Goal: Task Accomplishment & Management: Use online tool/utility

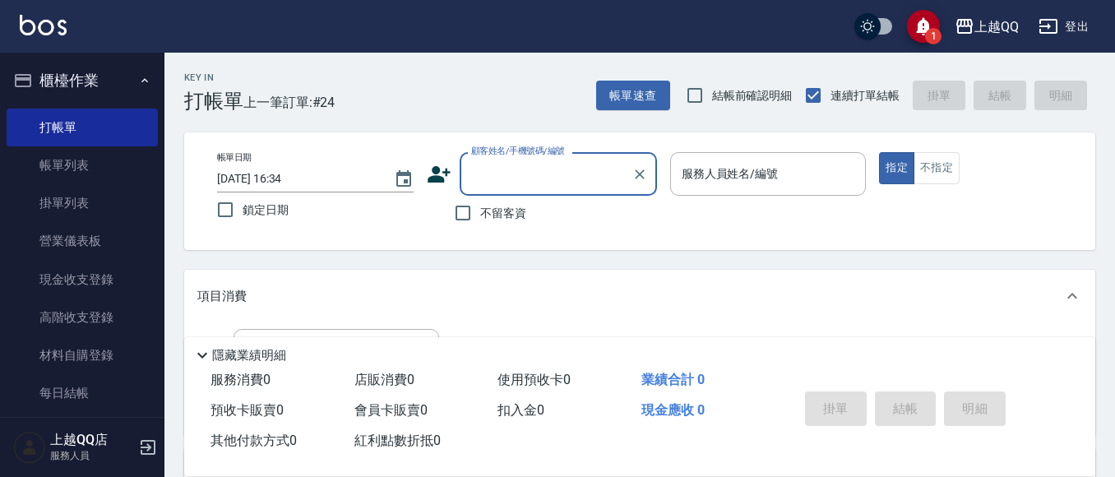
click at [504, 211] on span "不留客資" at bounding box center [503, 213] width 46 height 17
click at [480, 211] on input "不留客資" at bounding box center [463, 213] width 35 height 35
checkbox input "true"
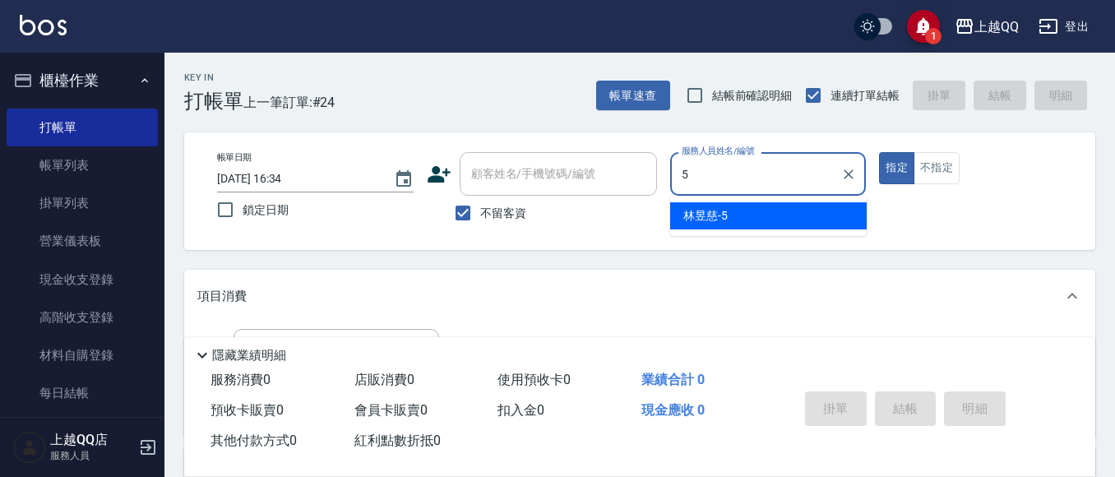
type input "5"
type button "true"
type input "[PERSON_NAME]5"
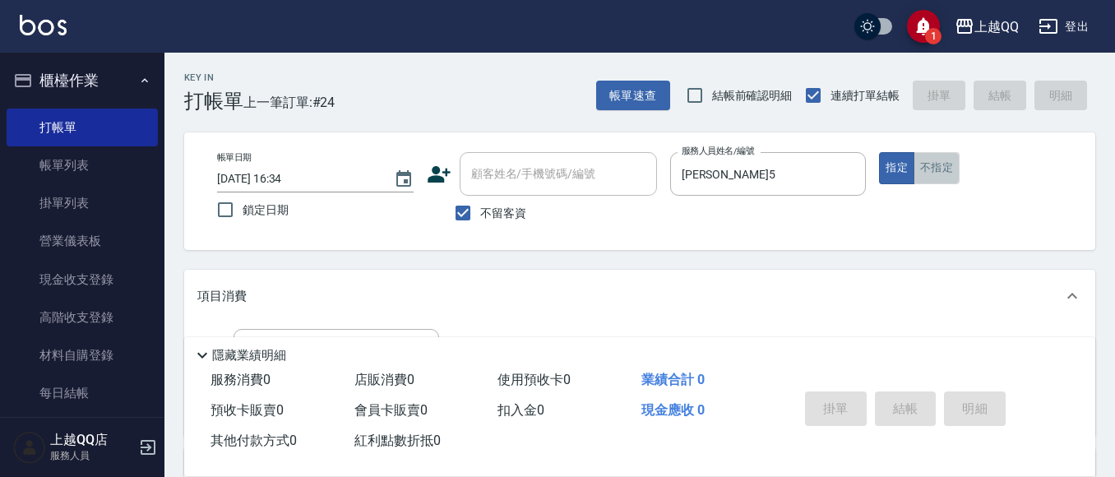
click at [924, 162] on button "不指定" at bounding box center [937, 168] width 46 height 32
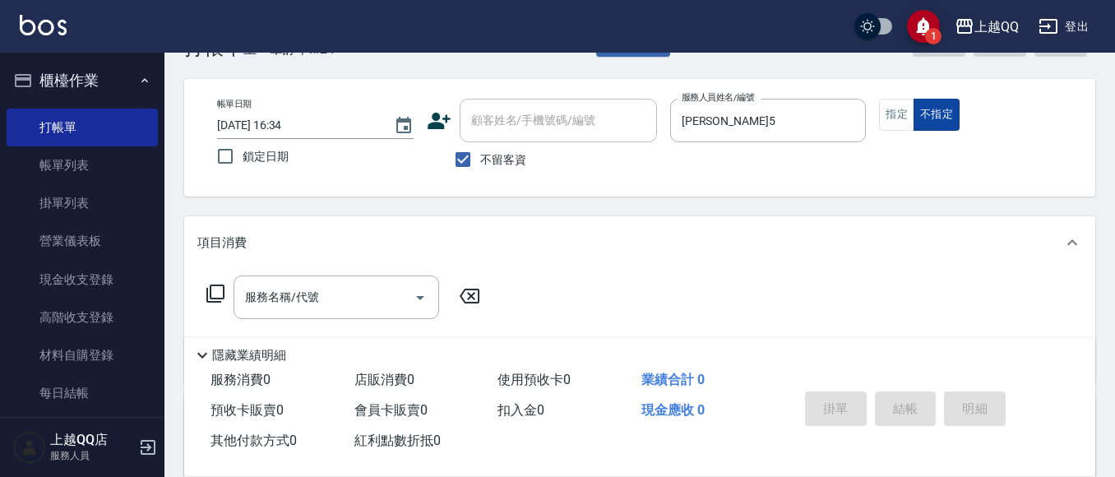
scroll to position [82, 0]
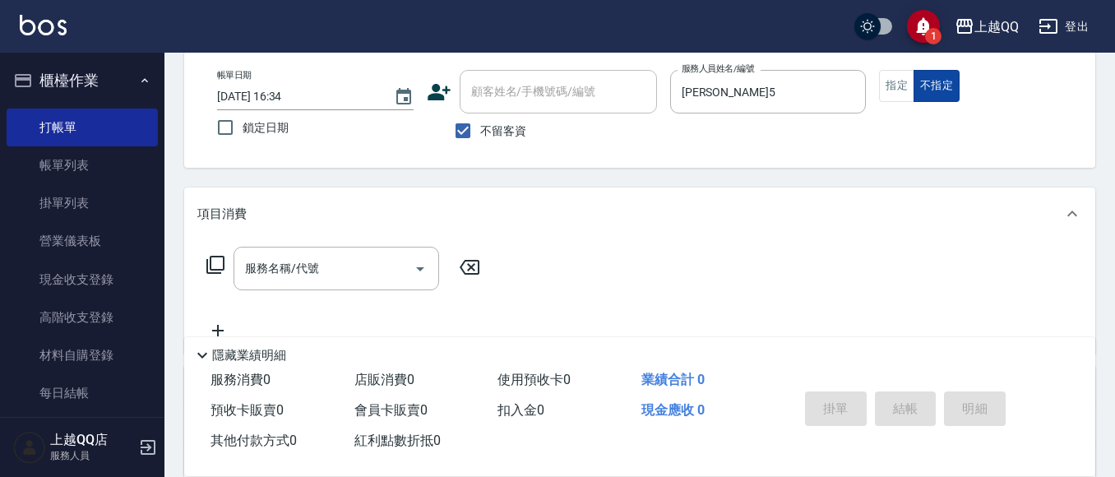
type button "false"
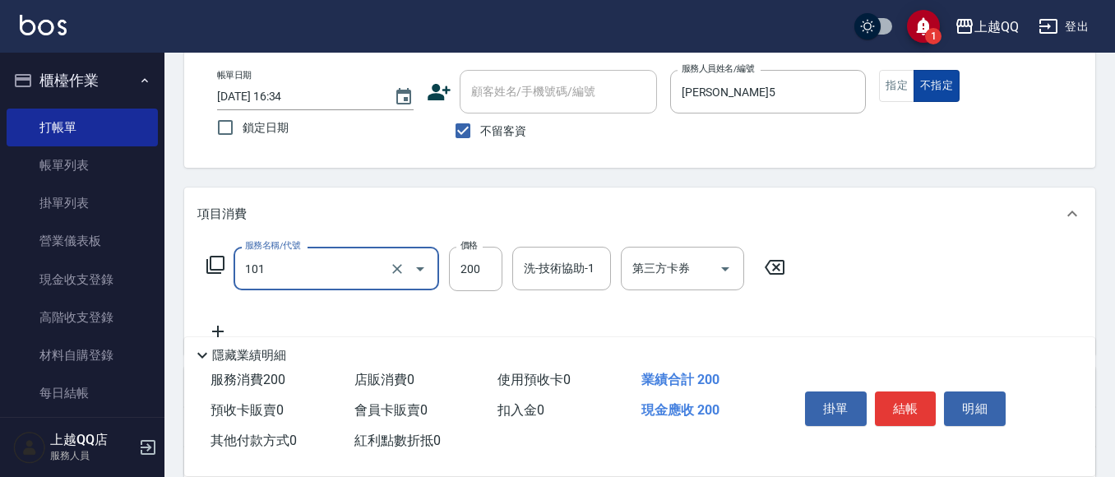
type input "洗髮(101)"
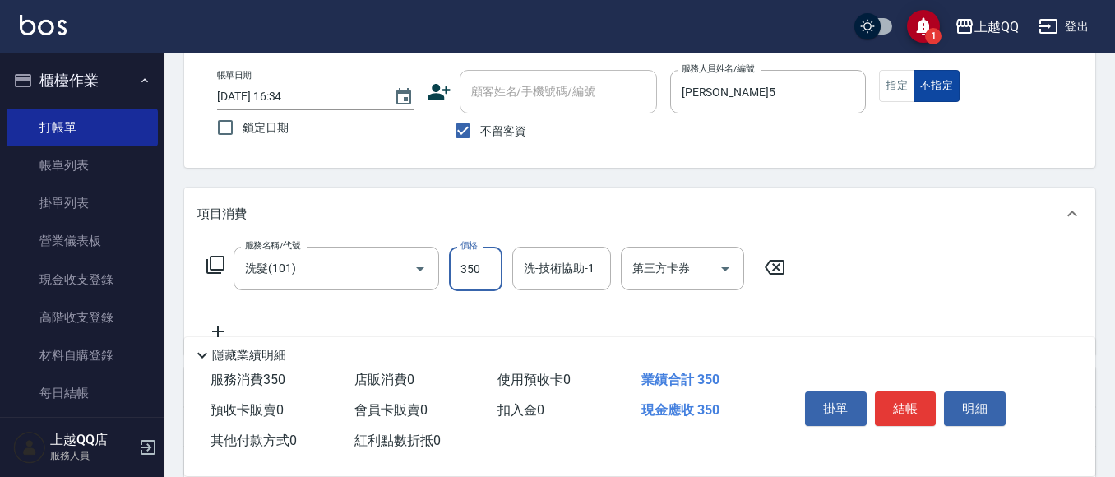
type input "350"
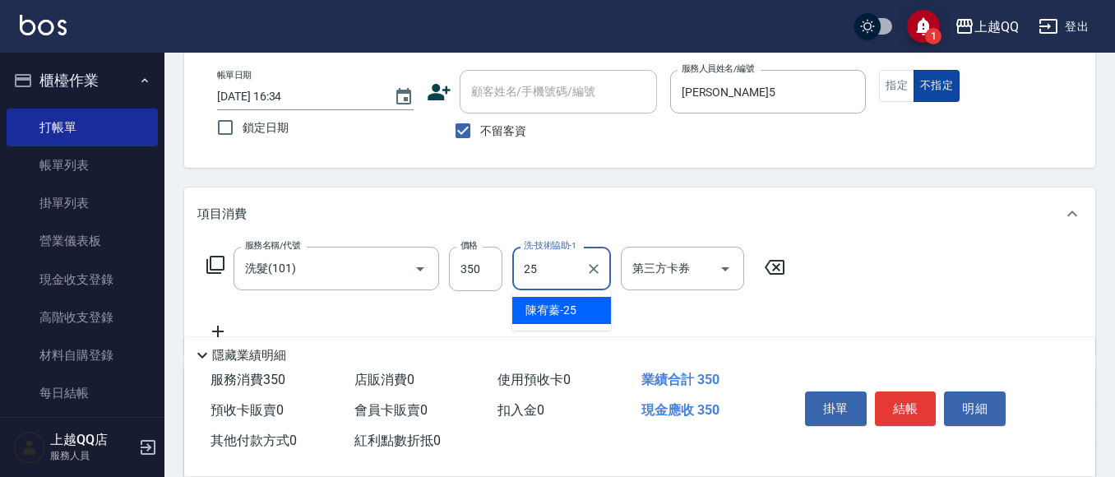
type input "[PERSON_NAME]-25"
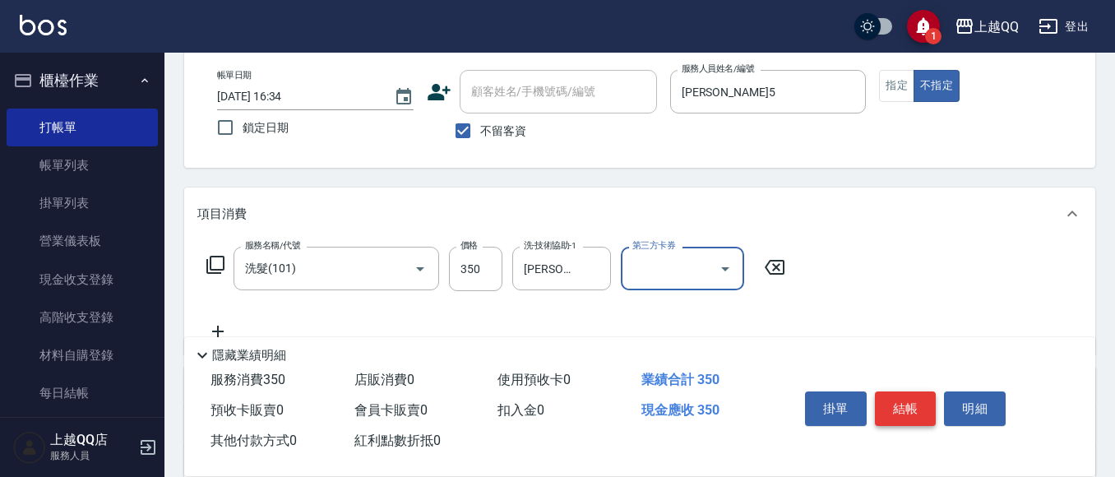
click at [921, 400] on button "結帳" at bounding box center [906, 408] width 62 height 35
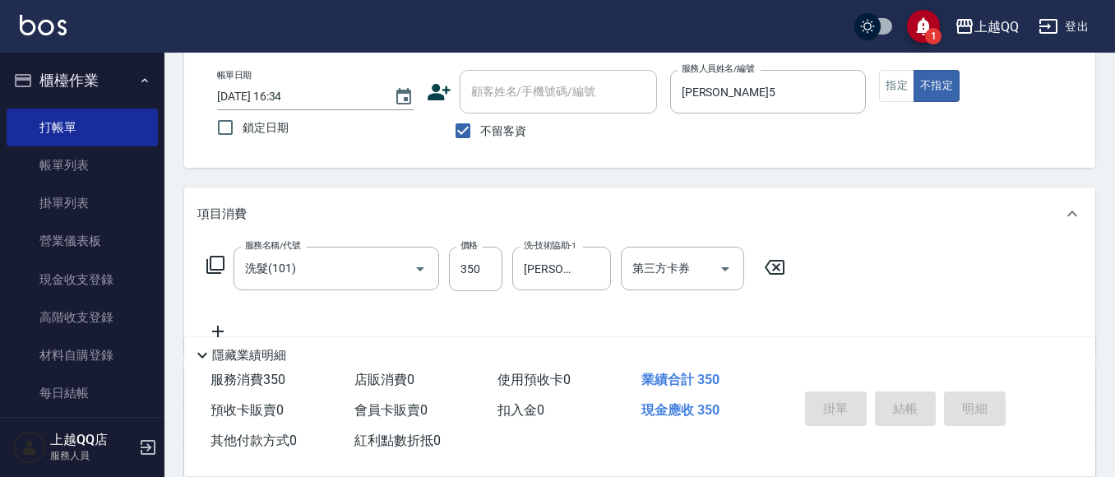
type input "[DATE] 17:25"
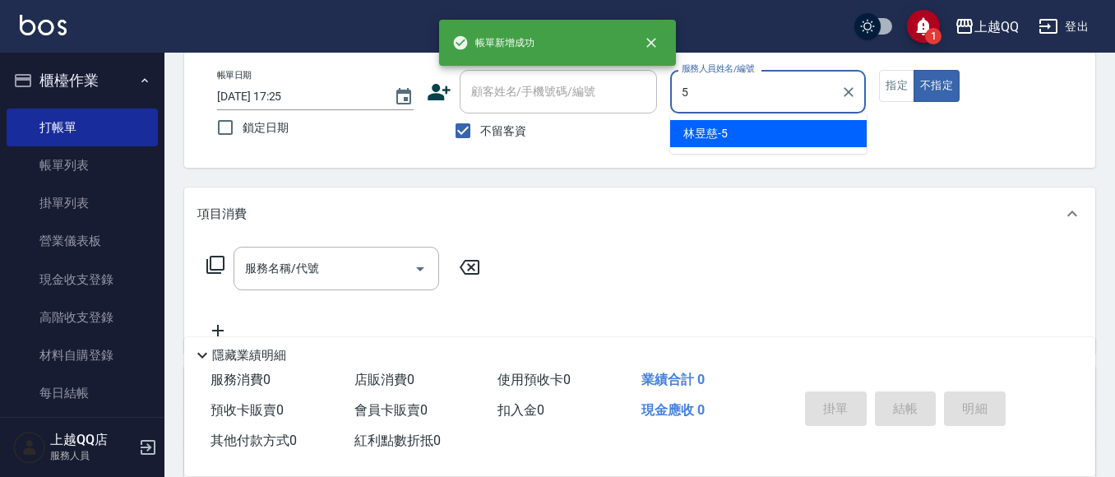
type input "[PERSON_NAME]5"
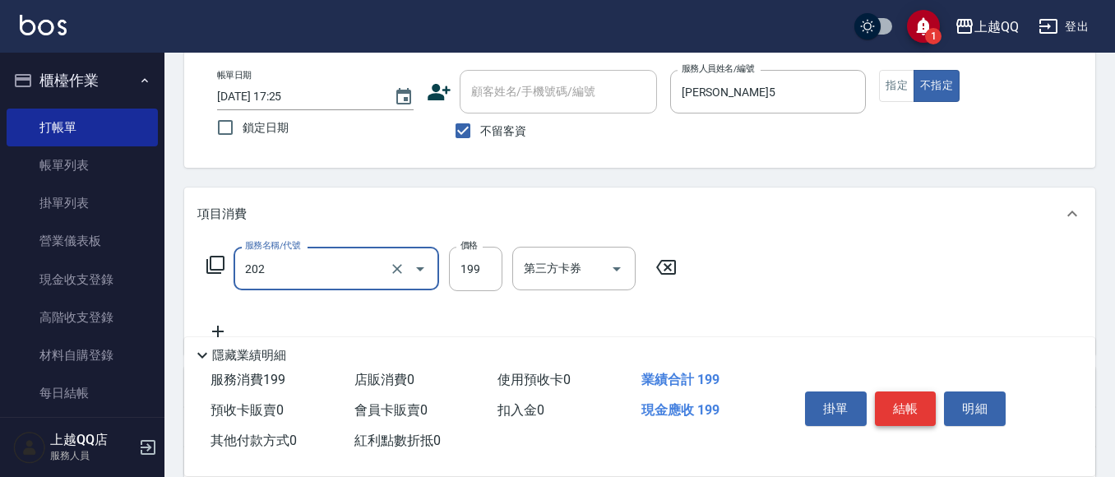
type input "不指定單剪(202)"
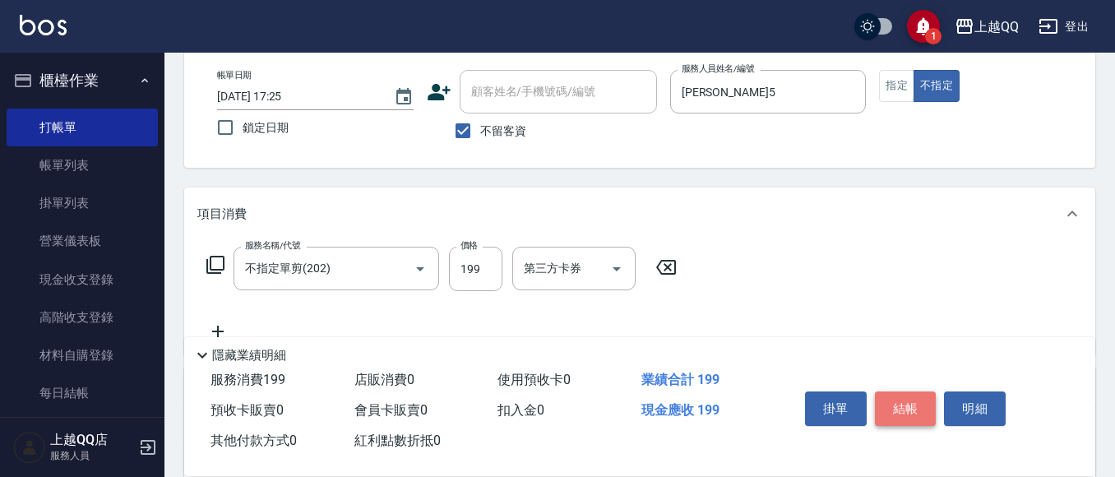
click at [921, 400] on button "結帳" at bounding box center [906, 408] width 62 height 35
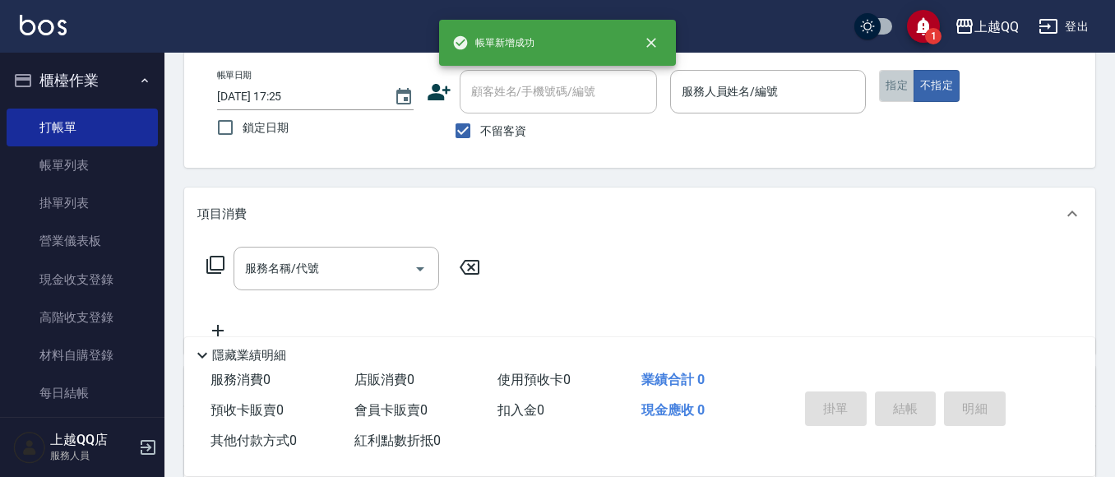
click at [889, 81] on button "指定" at bounding box center [896, 86] width 35 height 32
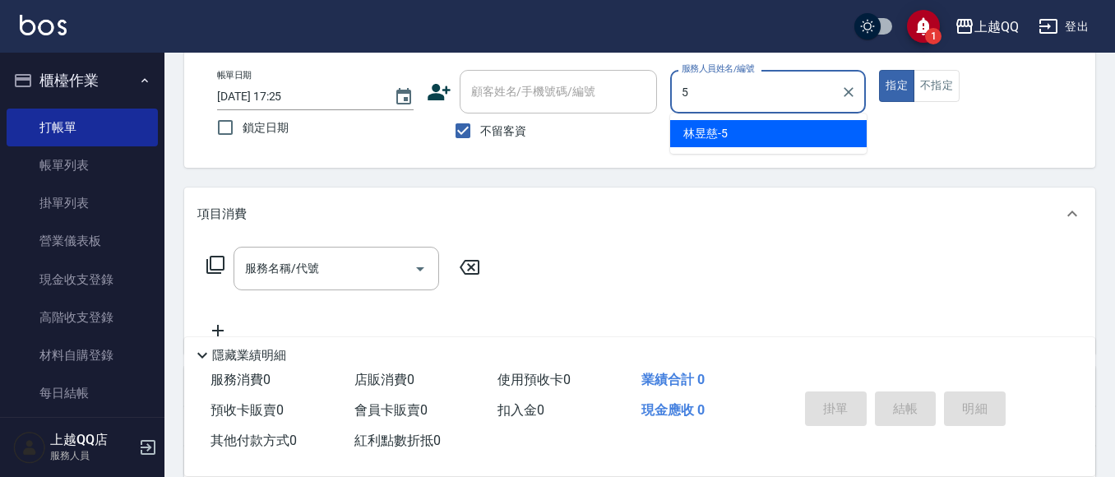
type input "[PERSON_NAME]5"
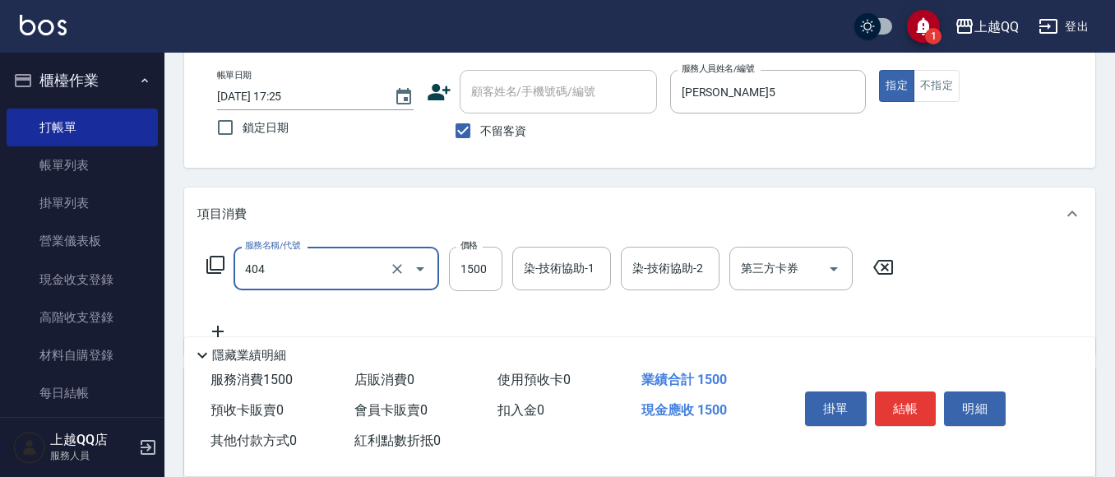
type input "設計染髮(404)"
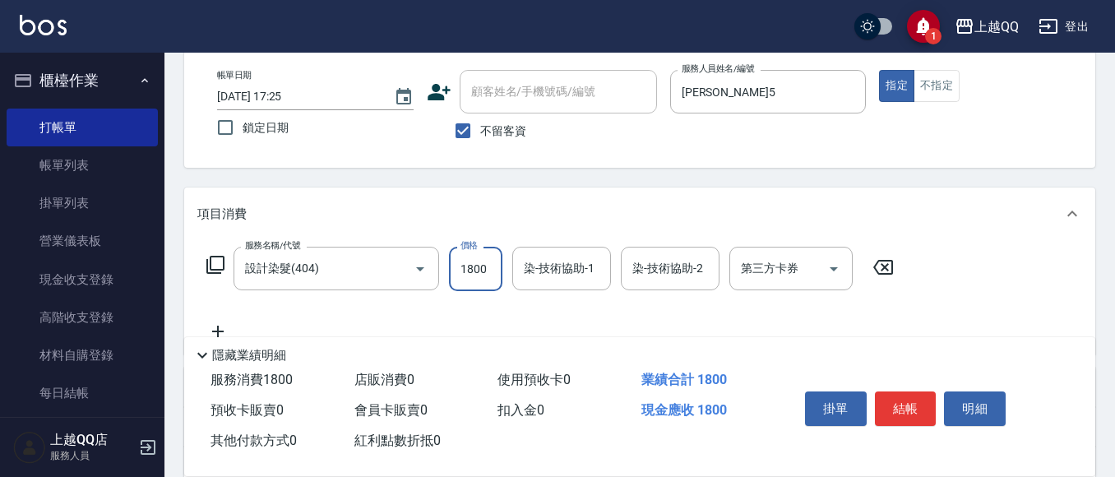
type input "1800"
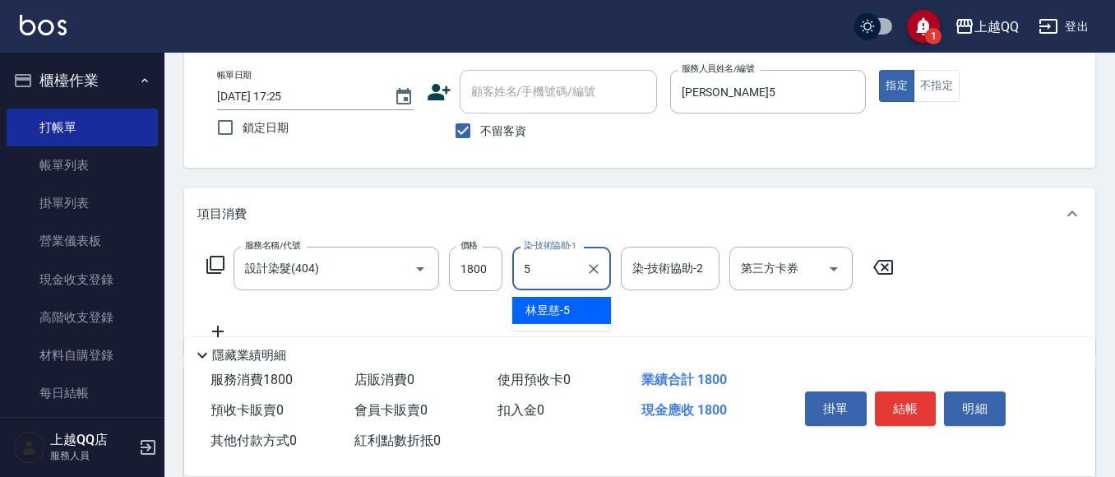
type input "[PERSON_NAME]5"
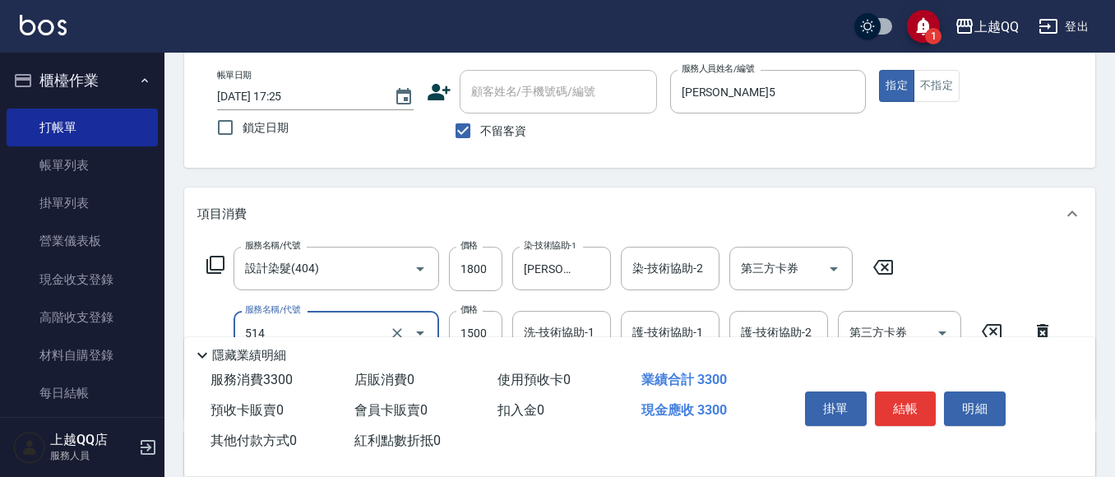
type input "歐納西斯5G護髮/單次(514)"
type input "999"
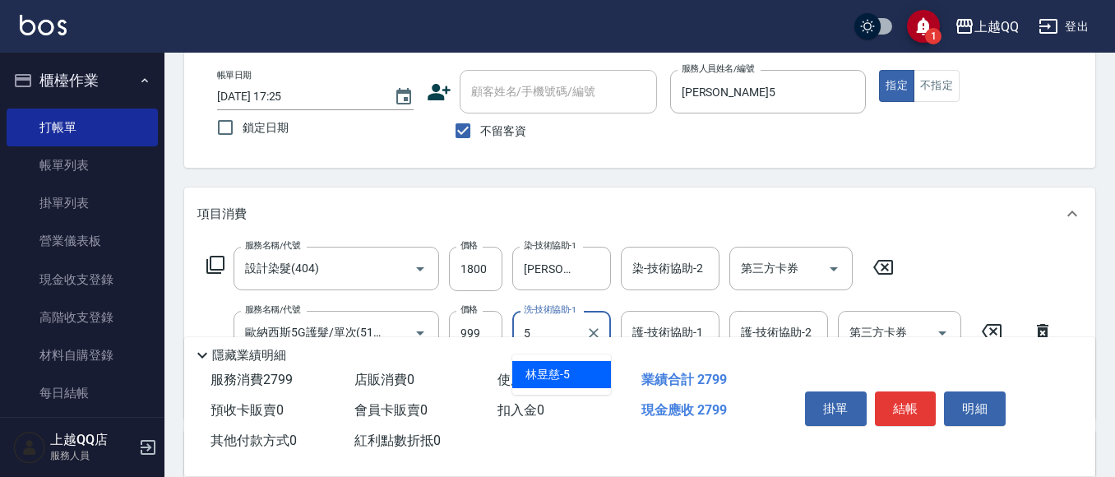
type input "[PERSON_NAME]5"
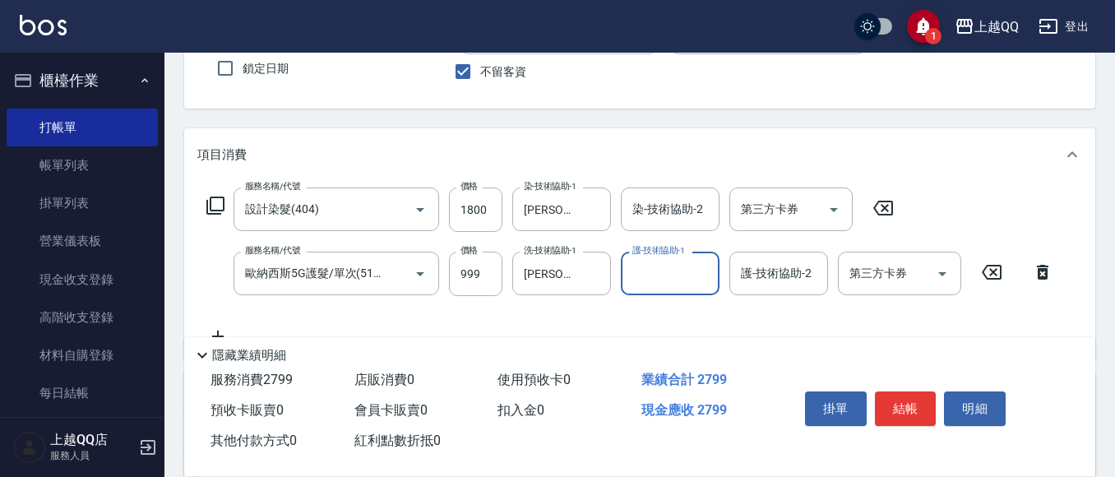
scroll to position [164, 0]
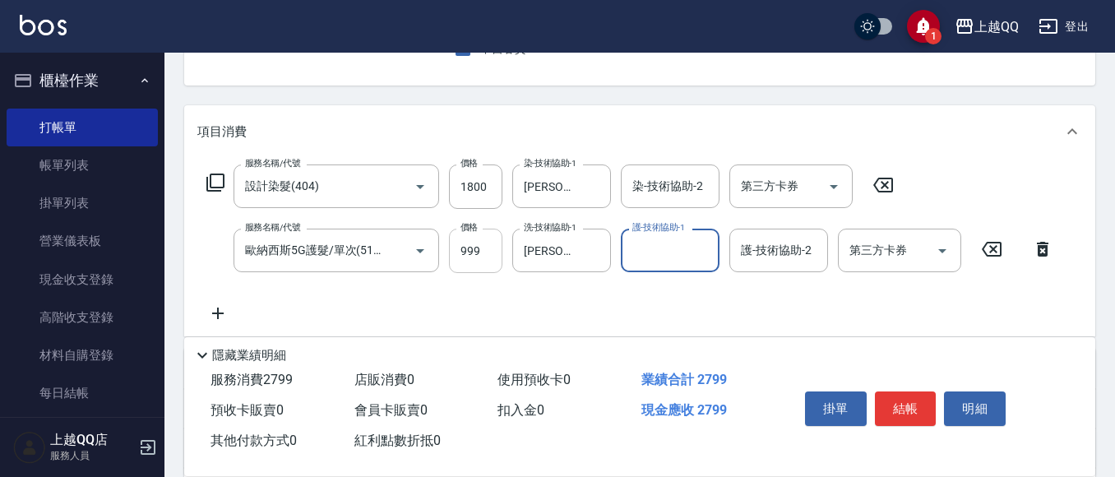
click at [479, 250] on input "999" at bounding box center [475, 251] width 53 height 44
type input "1300"
type input "[PERSON_NAME]5"
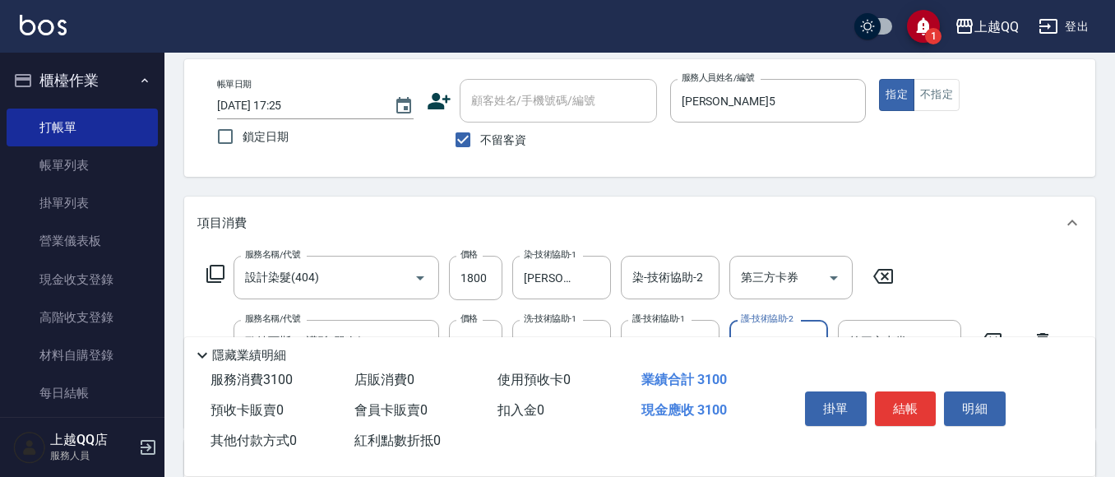
scroll to position [0, 0]
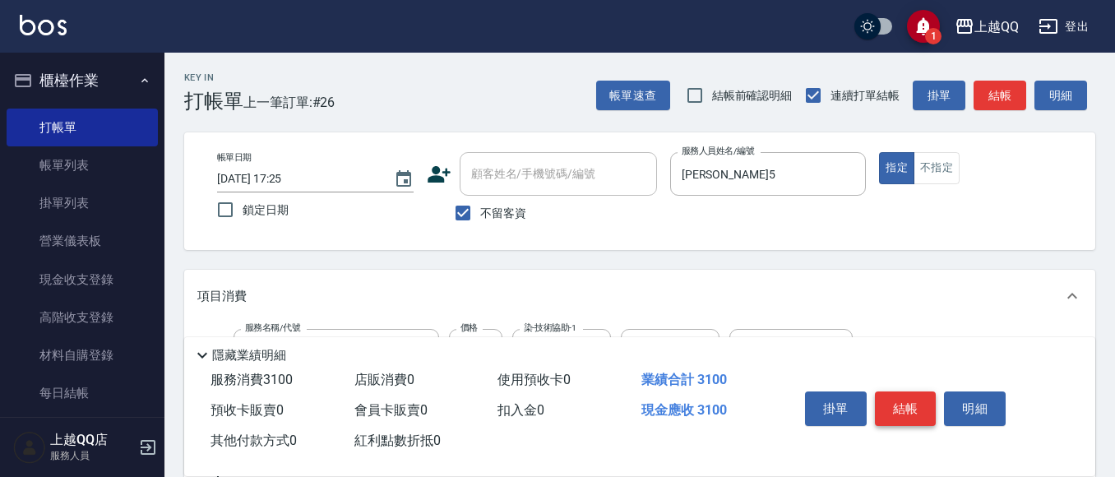
click at [896, 408] on button "結帳" at bounding box center [906, 408] width 62 height 35
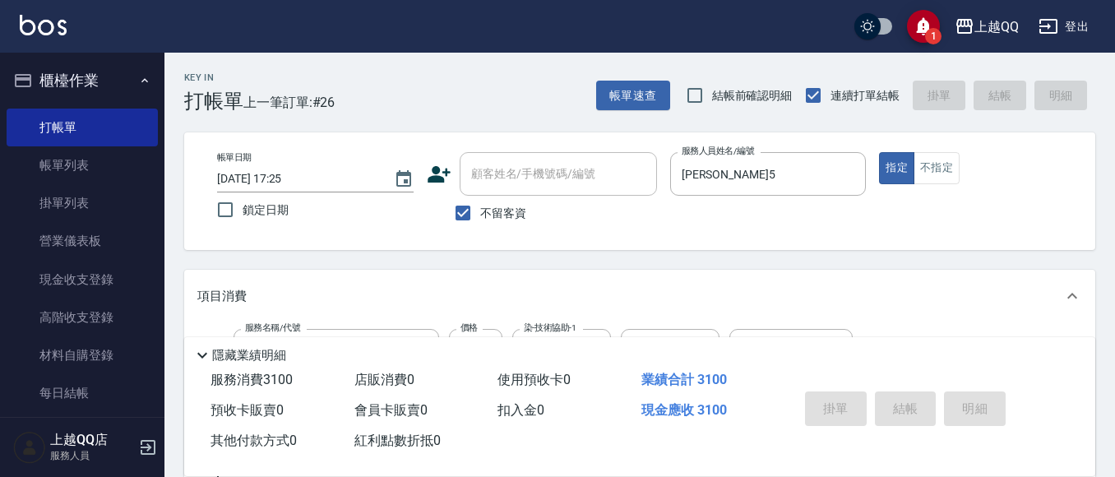
type input "[DATE] 17:26"
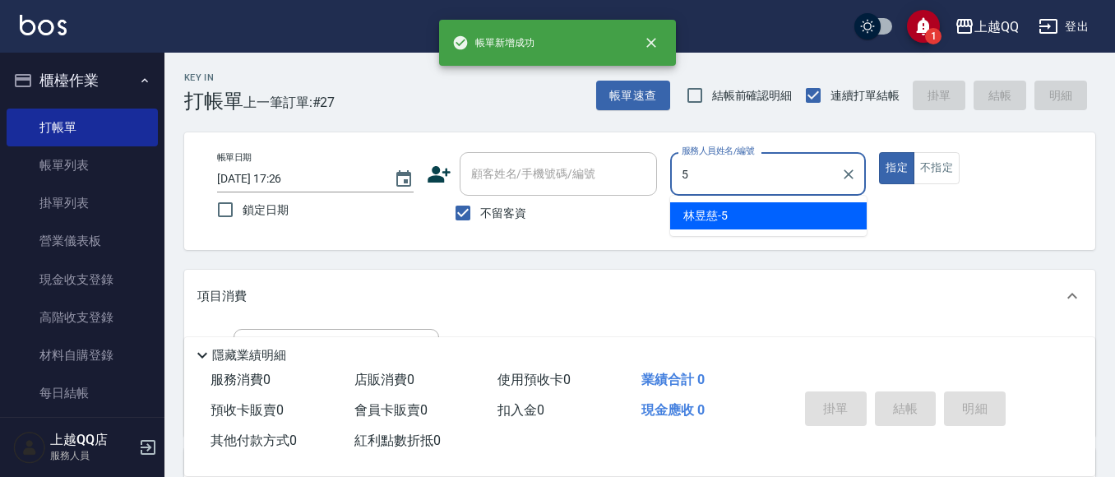
type input "[PERSON_NAME]5"
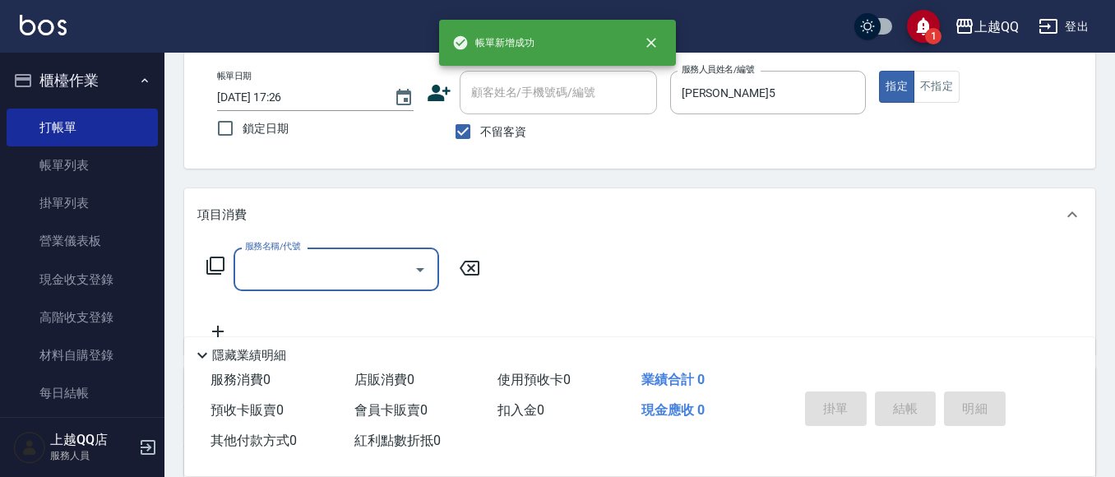
scroll to position [82, 0]
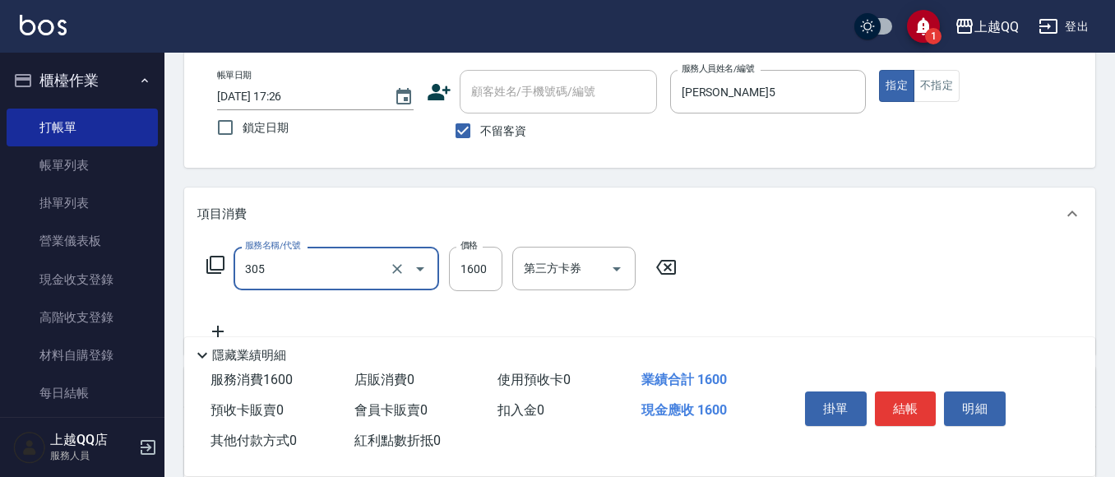
type input "設計燙髮1600(305)"
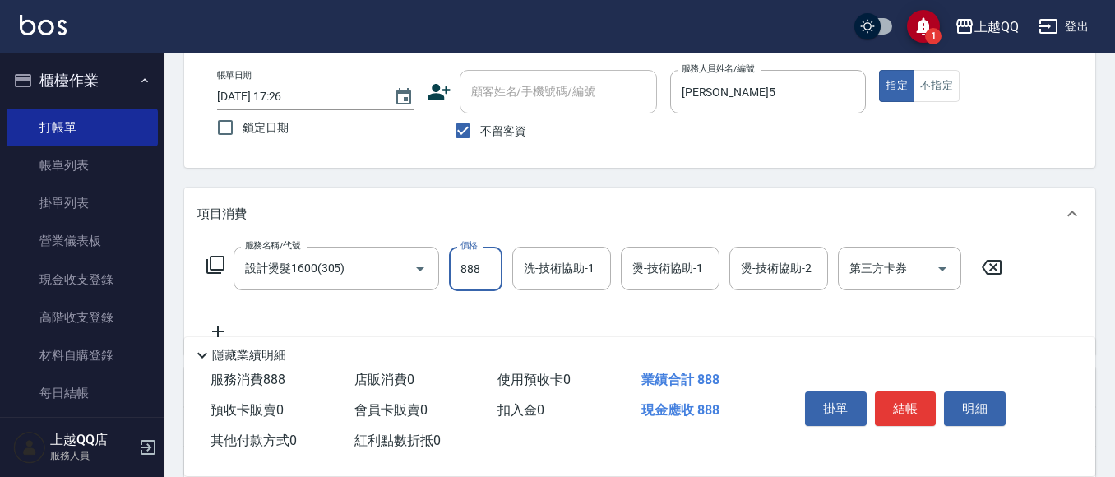
type input "888"
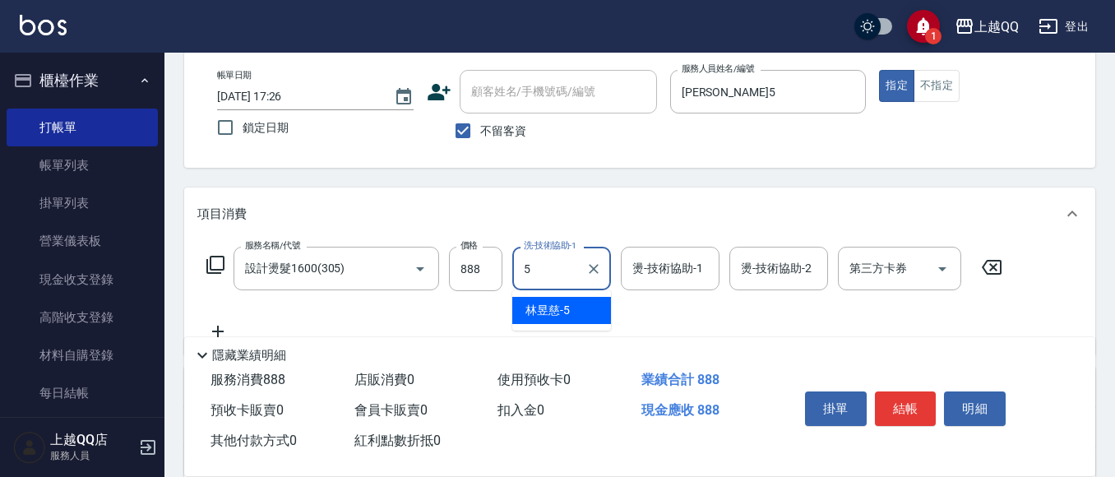
type input "[PERSON_NAME]5"
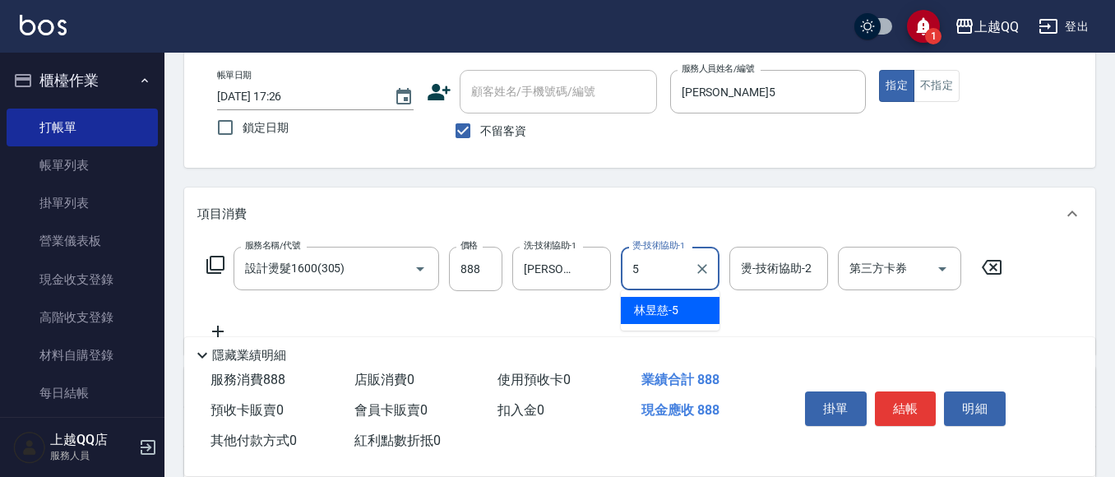
type input "[PERSON_NAME]5"
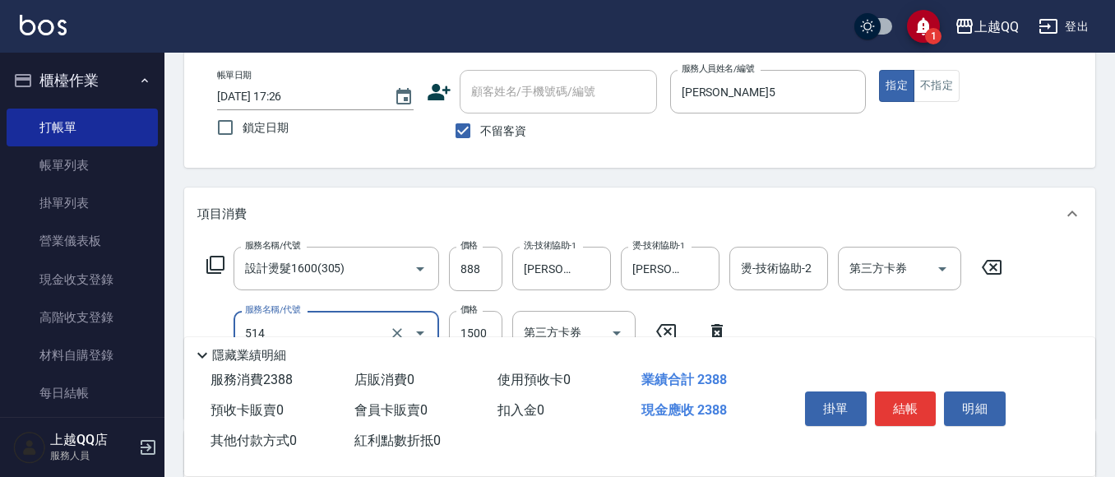
type input "歐納西斯5G護髮/單次(514)"
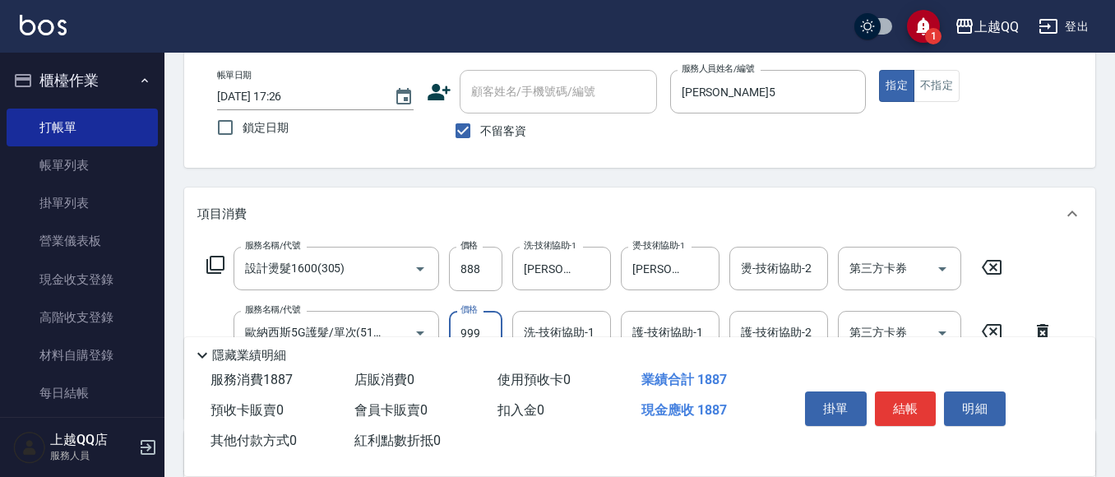
type input "999"
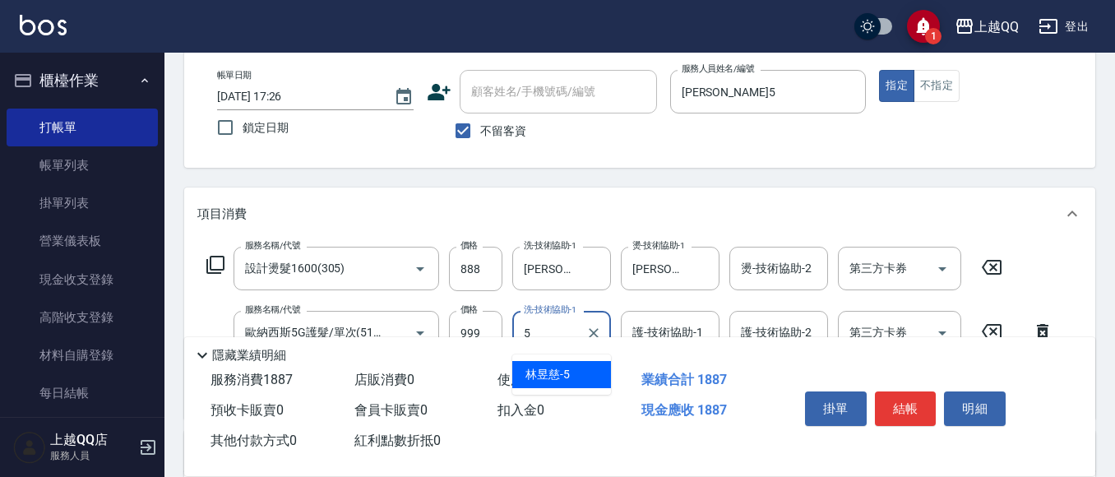
type input "[PERSON_NAME]5"
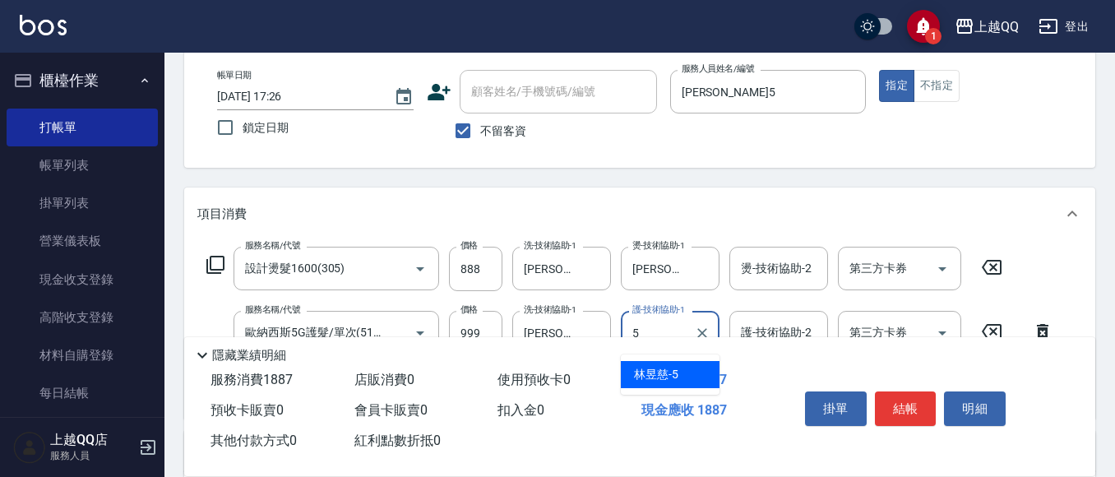
type input "[PERSON_NAME]5"
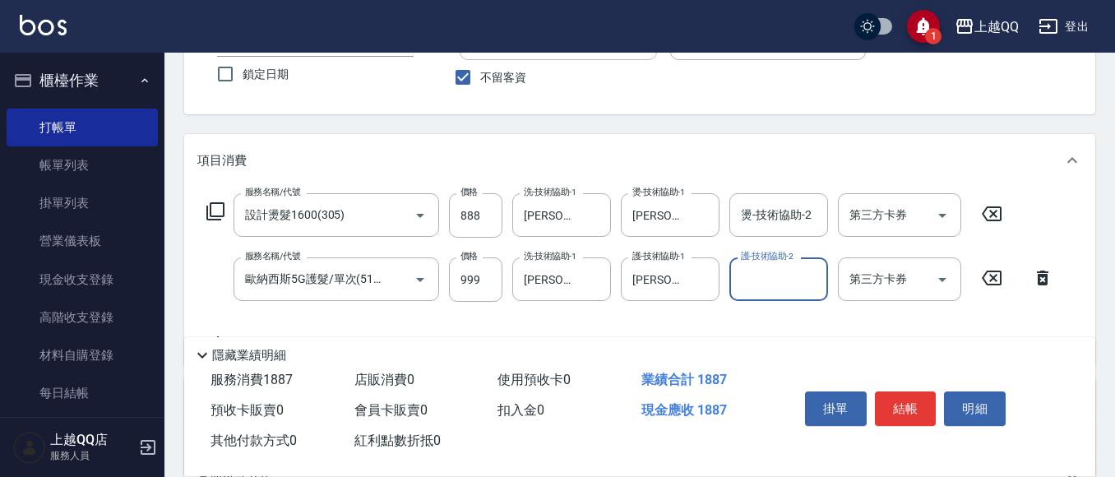
scroll to position [164, 0]
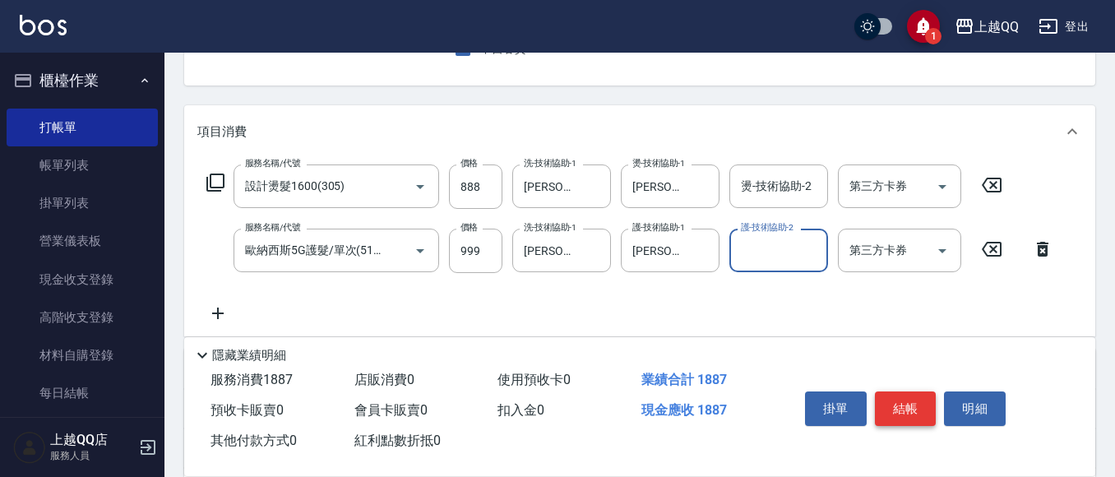
click at [888, 391] on button "結帳" at bounding box center [906, 408] width 62 height 35
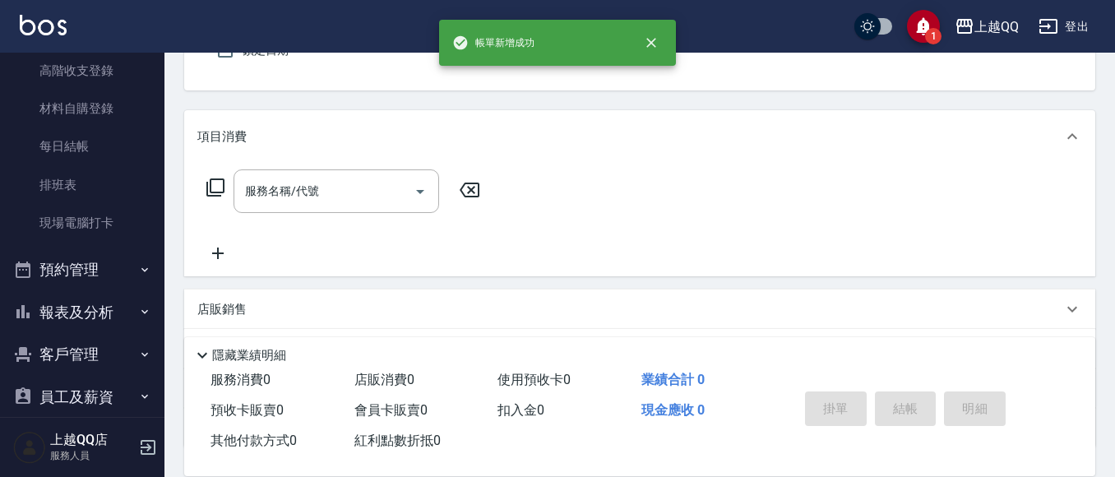
scroll to position [267, 0]
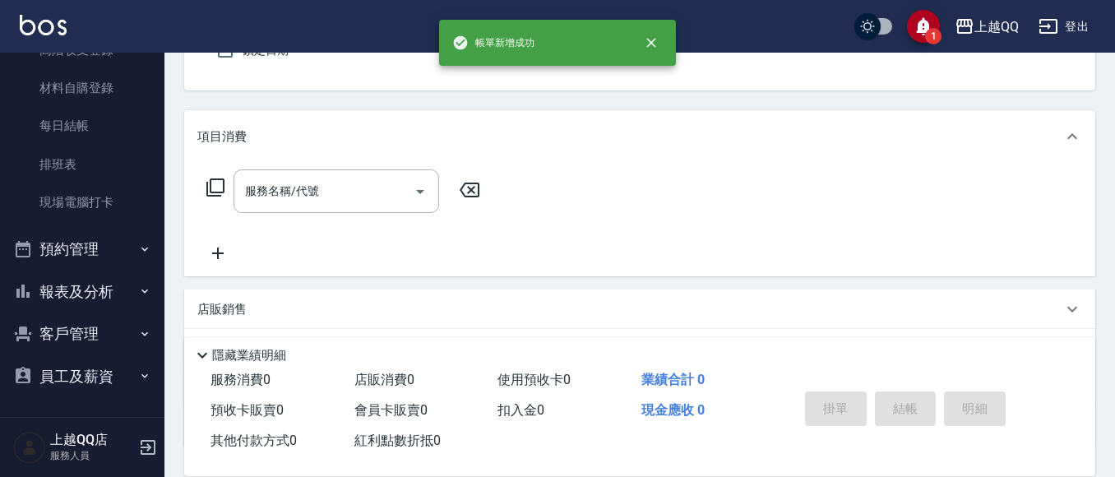
click at [43, 289] on button "報表及分析" at bounding box center [82, 292] width 151 height 43
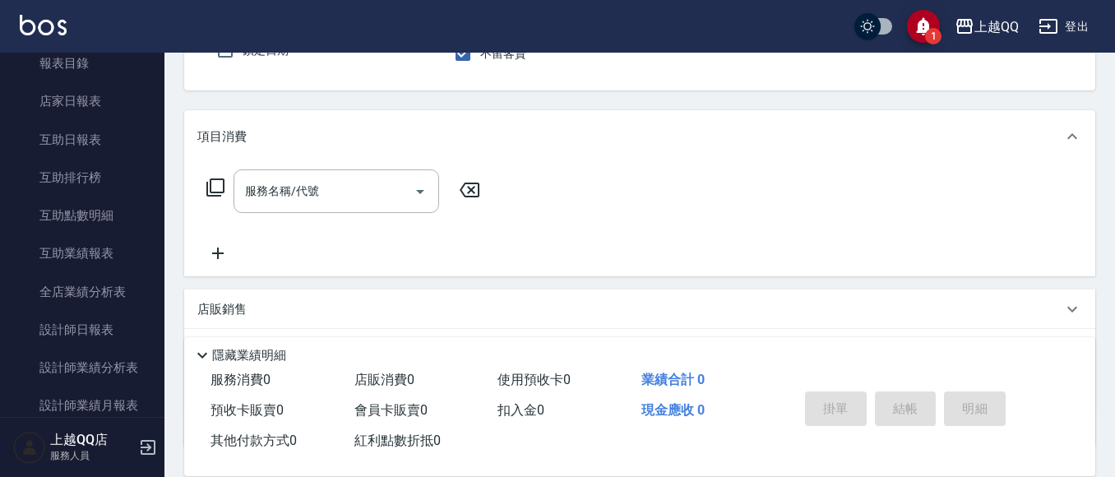
scroll to position [596, 0]
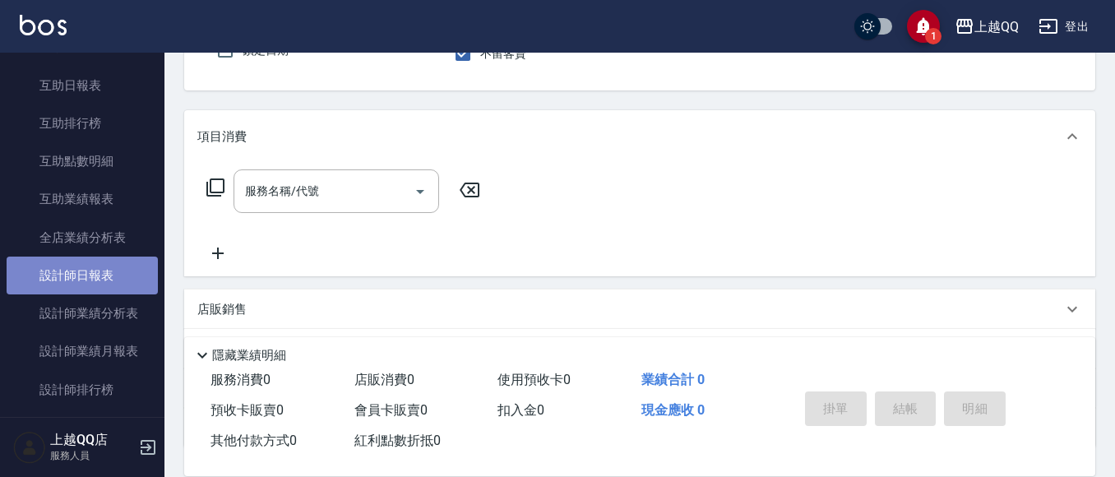
click at [124, 260] on link "設計師日報表" at bounding box center [82, 276] width 151 height 38
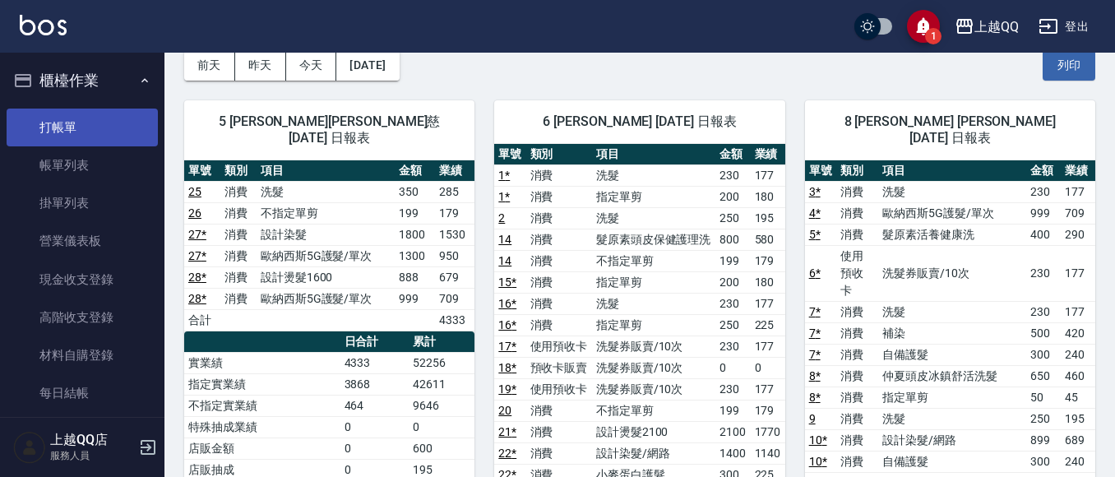
click at [27, 117] on link "打帳單" at bounding box center [82, 128] width 151 height 38
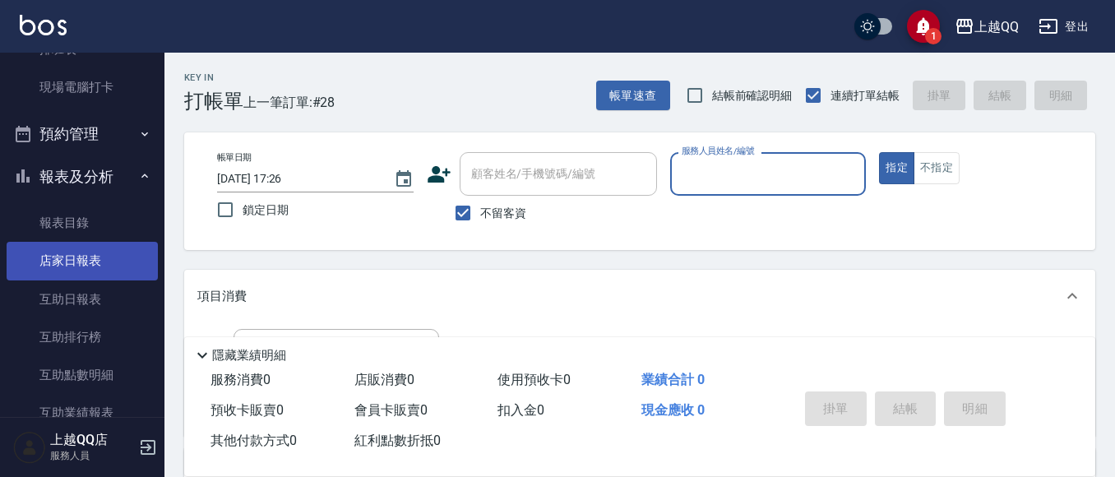
scroll to position [411, 0]
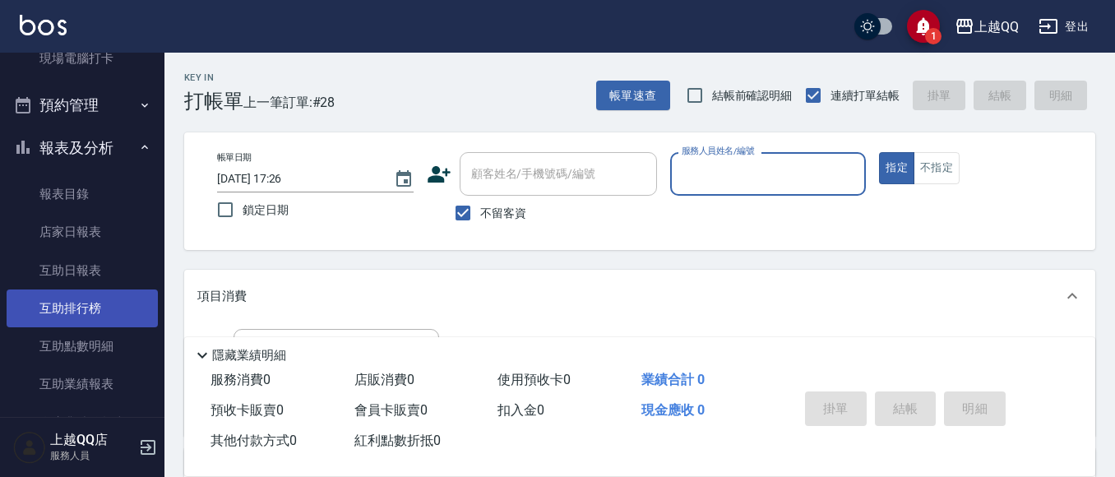
click at [109, 316] on link "互助排行榜" at bounding box center [82, 308] width 151 height 38
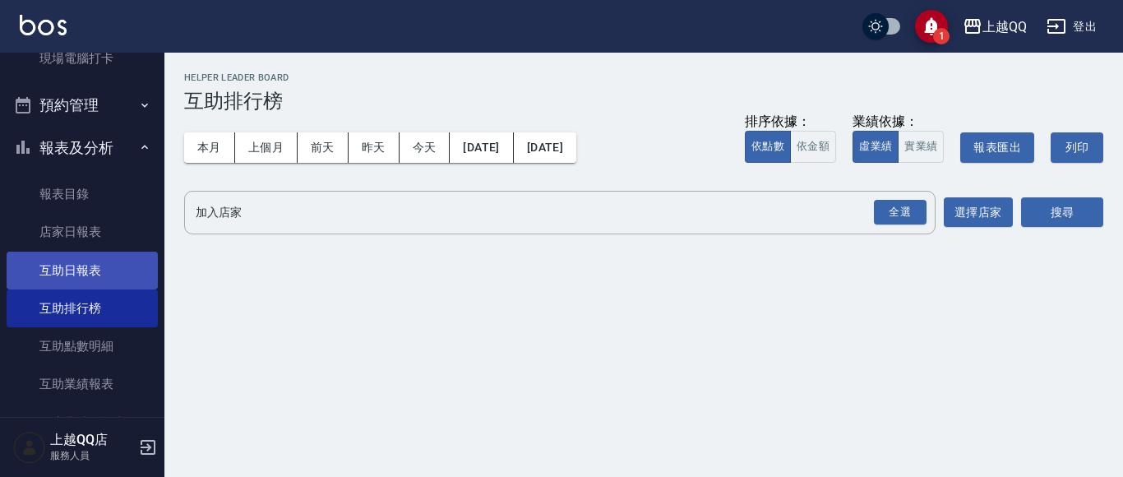
click at [124, 271] on link "互助日報表" at bounding box center [82, 271] width 151 height 38
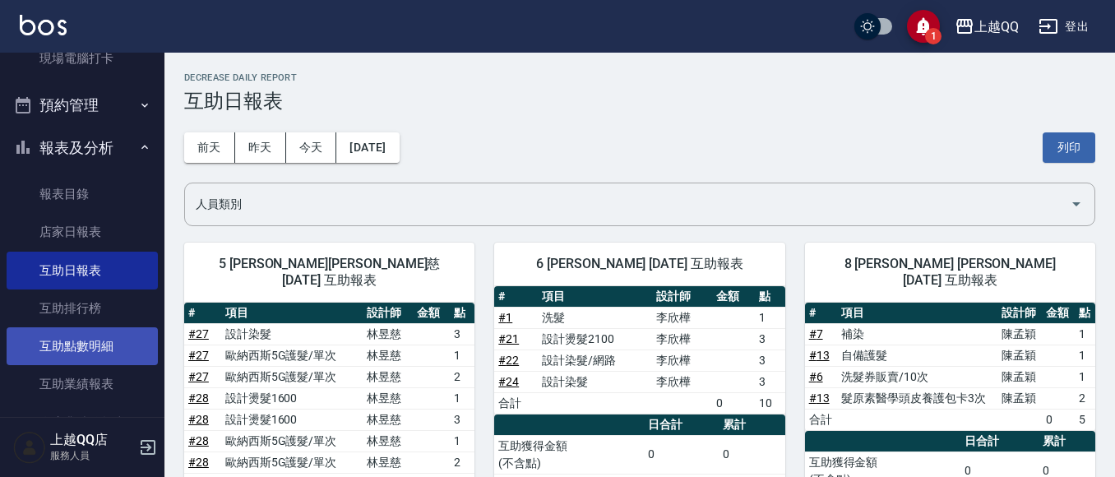
click at [121, 345] on link "互助點數明細" at bounding box center [82, 346] width 151 height 38
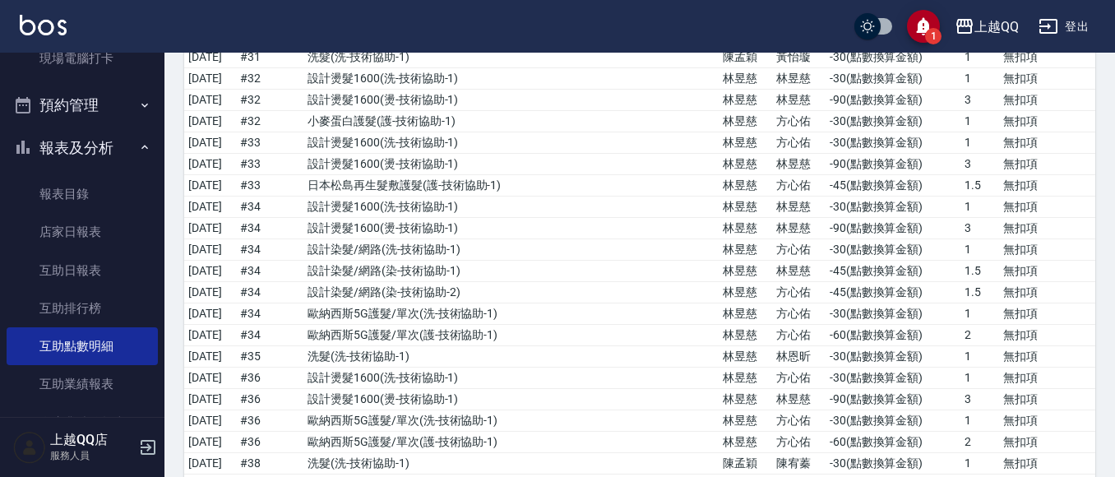
scroll to position [4687, 0]
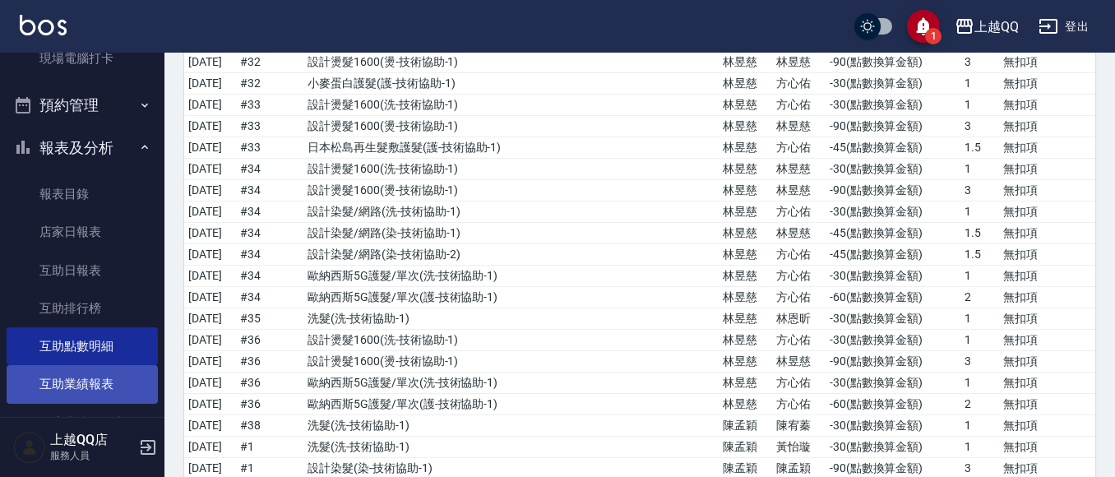
click at [82, 384] on link "互助業績報表" at bounding box center [82, 384] width 151 height 38
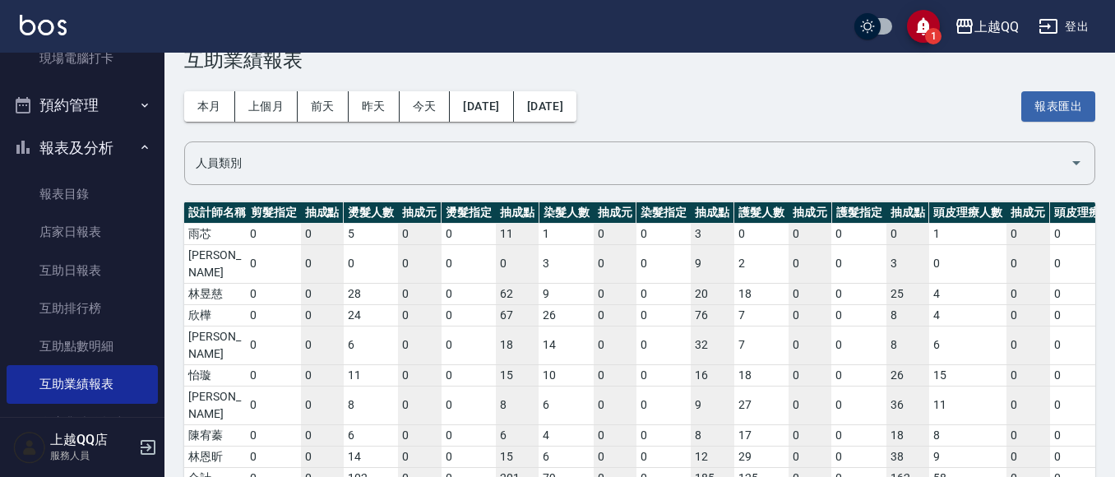
scroll to position [0, 308]
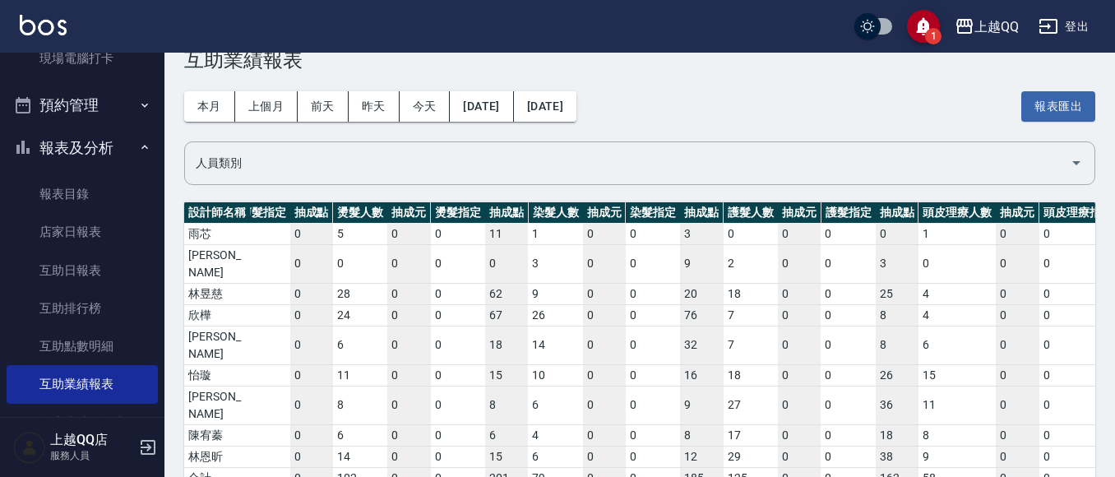
drag, startPoint x: 352, startPoint y: 435, endPoint x: 423, endPoint y: 443, distance: 71.2
click at [423, 443] on div "設計師名稱 洗髮人數 抽成元 洗髮指定 抽成點 剪髮人數 抽成元 剪髮指定 抽成點 燙髮人數 抽成元 燙髮指定 抽成點 染髮人數 抽成元 染髮指定 抽成點 護…" at bounding box center [639, 355] width 911 height 307
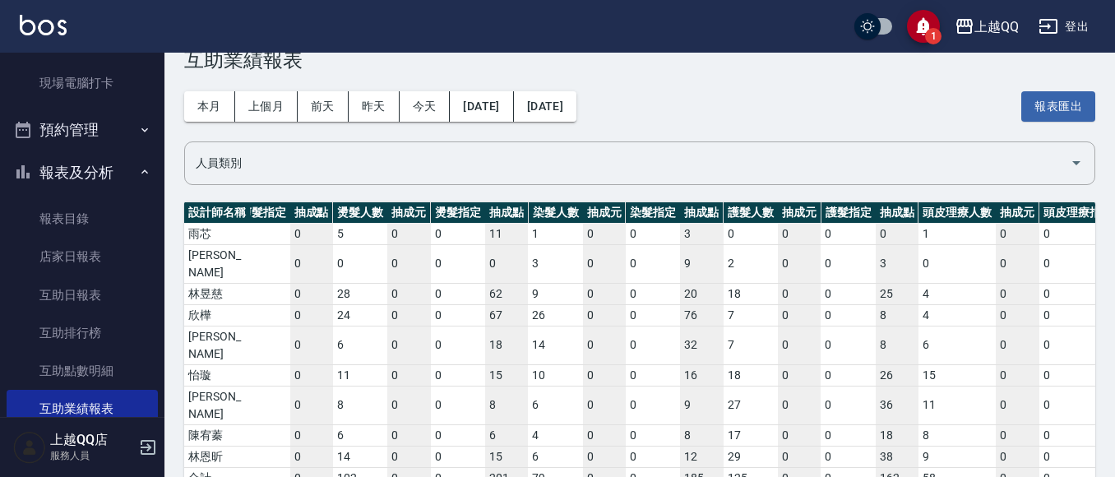
scroll to position [493, 0]
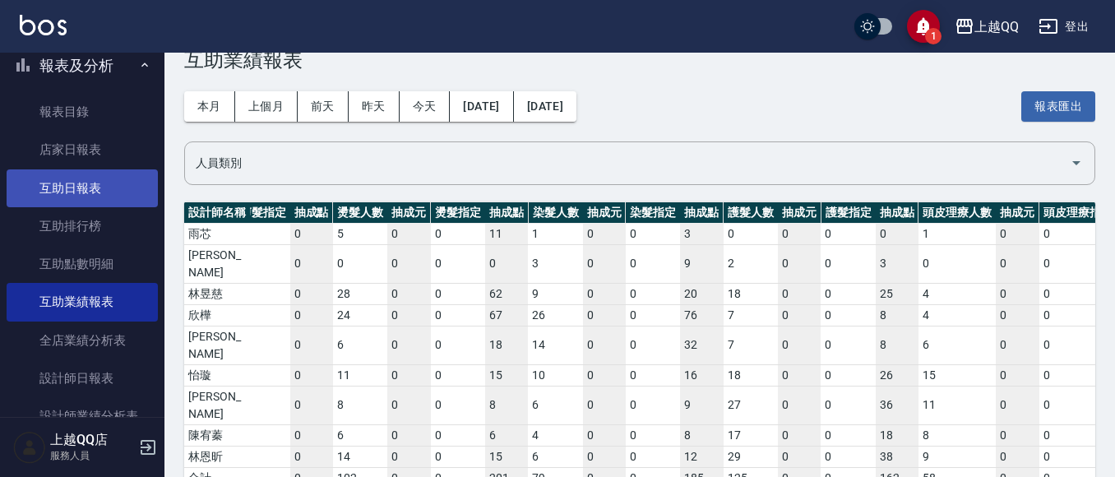
click at [69, 183] on link "互助日報表" at bounding box center [82, 188] width 151 height 38
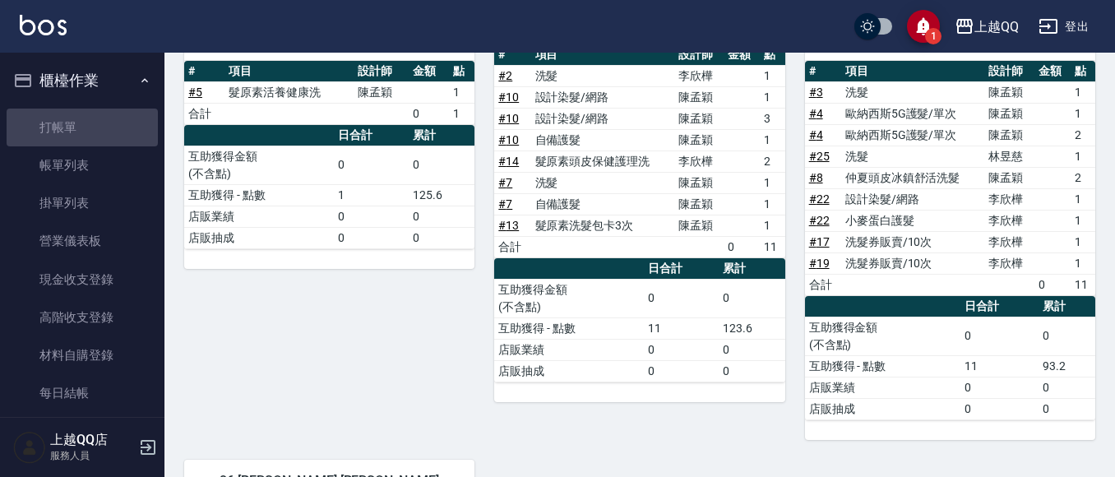
drag, startPoint x: 118, startPoint y: 127, endPoint x: 139, endPoint y: 102, distance: 33.3
click at [118, 130] on link "打帳單" at bounding box center [82, 128] width 151 height 38
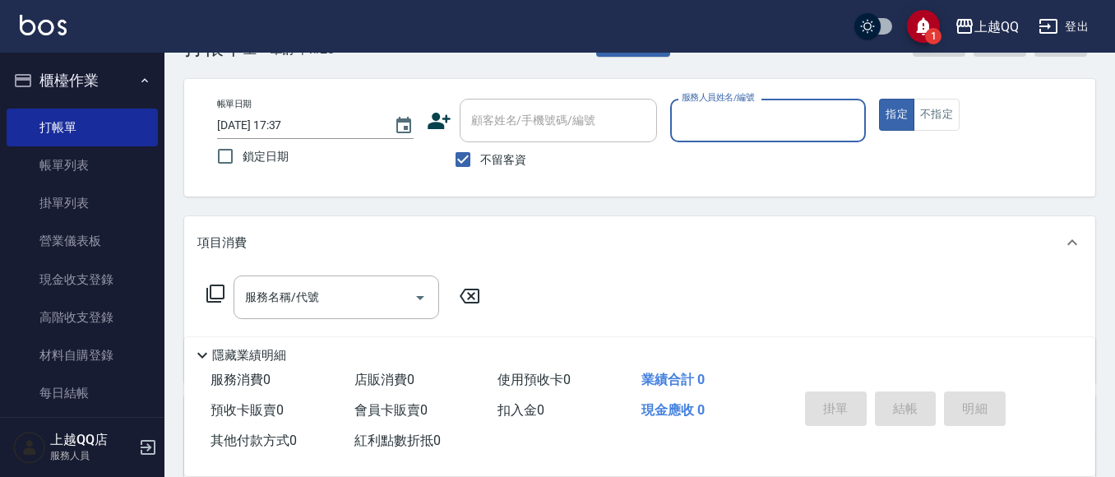
scroll to position [82, 0]
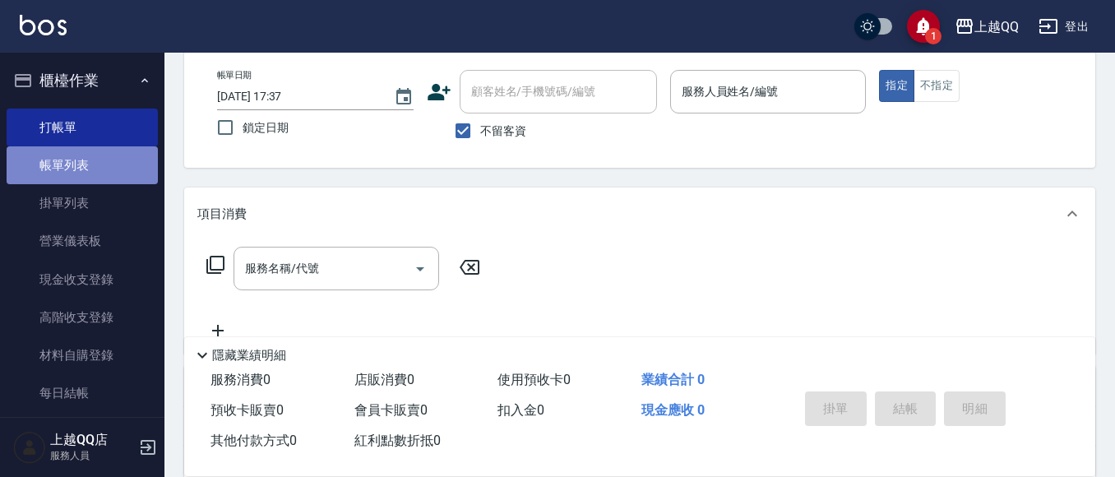
click at [108, 160] on link "帳單列表" at bounding box center [82, 165] width 151 height 38
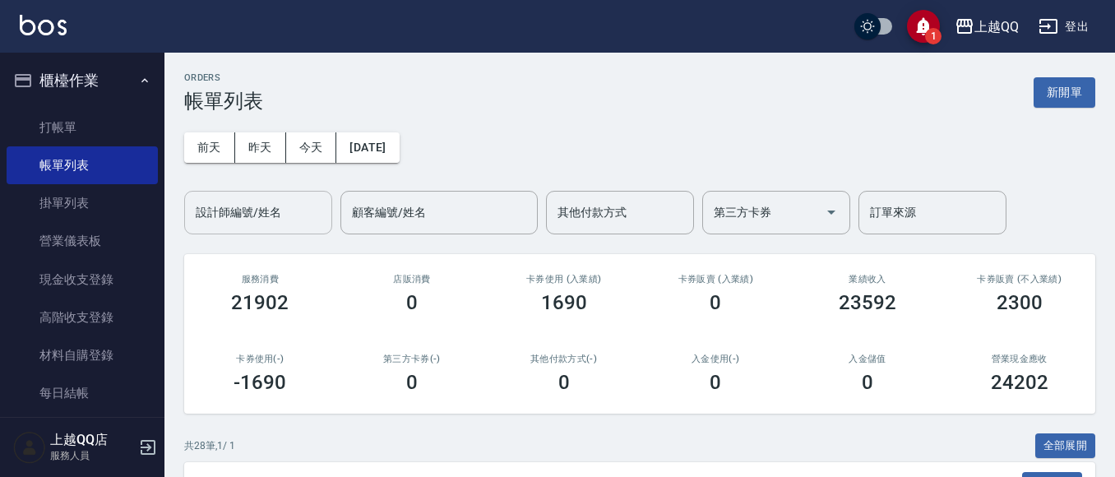
click at [259, 220] on input "設計師編號/姓名" at bounding box center [258, 212] width 133 height 29
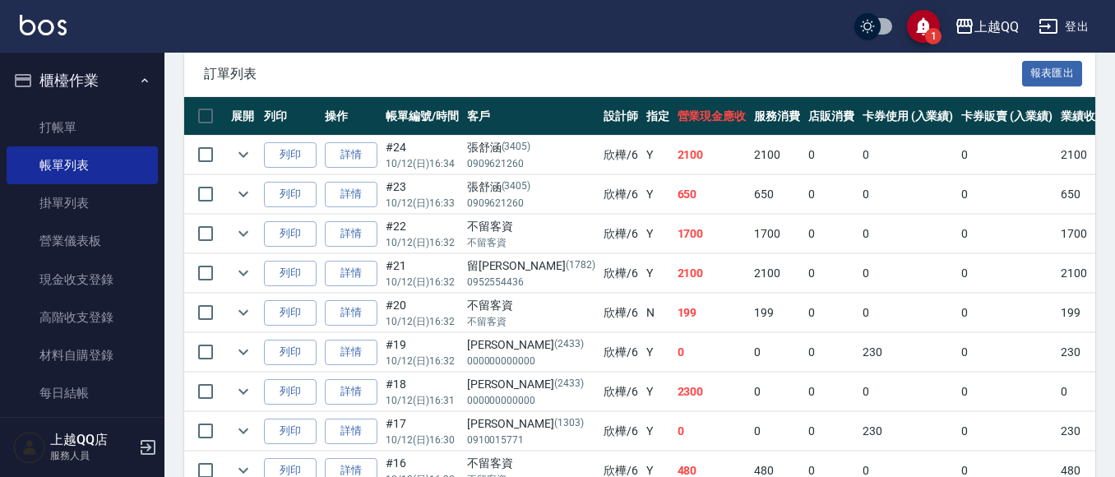
scroll to position [493, 0]
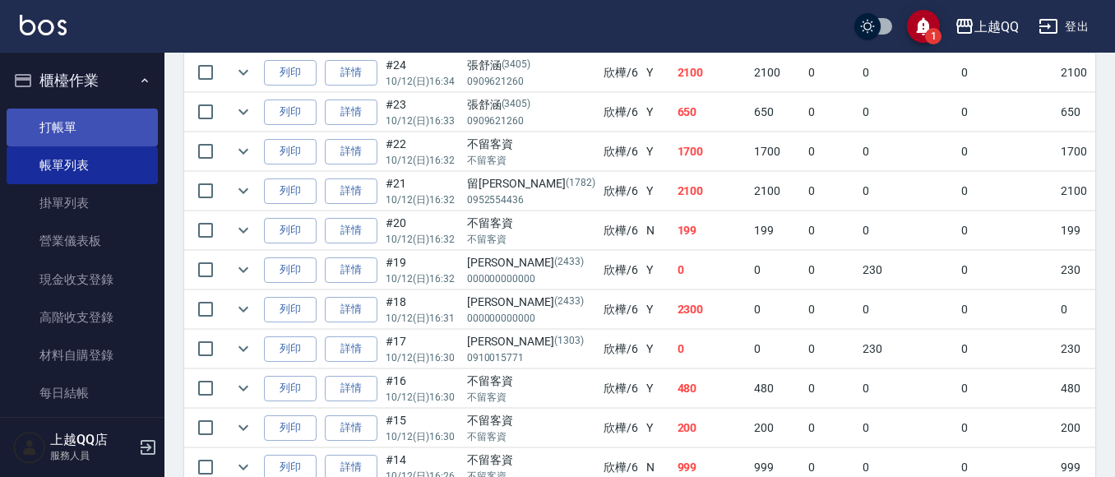
type input "欣樺-6"
click at [90, 118] on link "打帳單" at bounding box center [82, 128] width 151 height 38
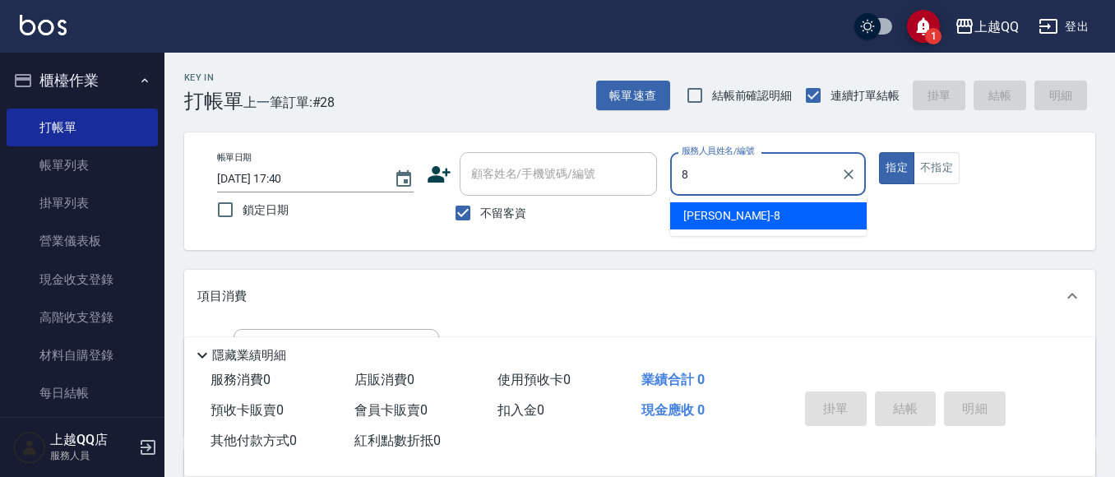
type input "8"
type button "true"
type input "[PERSON_NAME]-8"
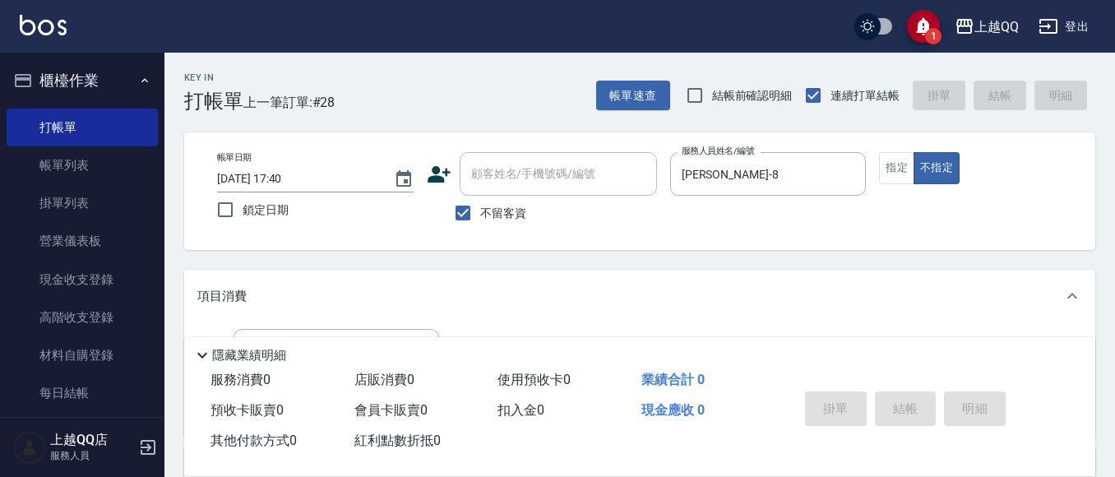
drag, startPoint x: 1113, startPoint y: 282, endPoint x: 1122, endPoint y: 314, distance: 33.6
click at [1114, 314] on html "1 上越QQ 登出 櫃檯作業 打帳單 帳單列表 掛單列表 營業儀表板 現金收支登錄 高階收支登錄 材料自購登錄 每日結帳 排班表 現場電腦打卡 預約管理 預約…" at bounding box center [557, 382] width 1115 height 765
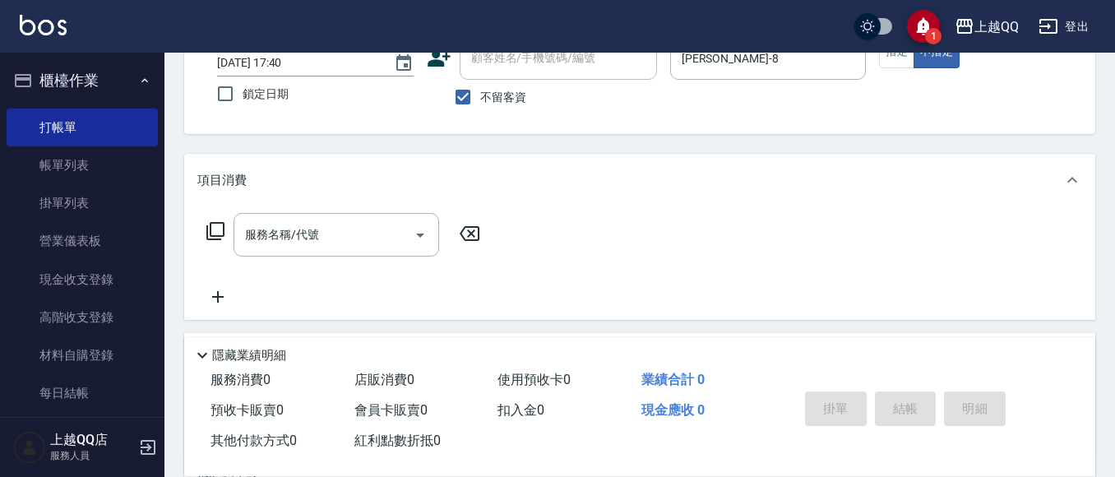
scroll to position [136, 0]
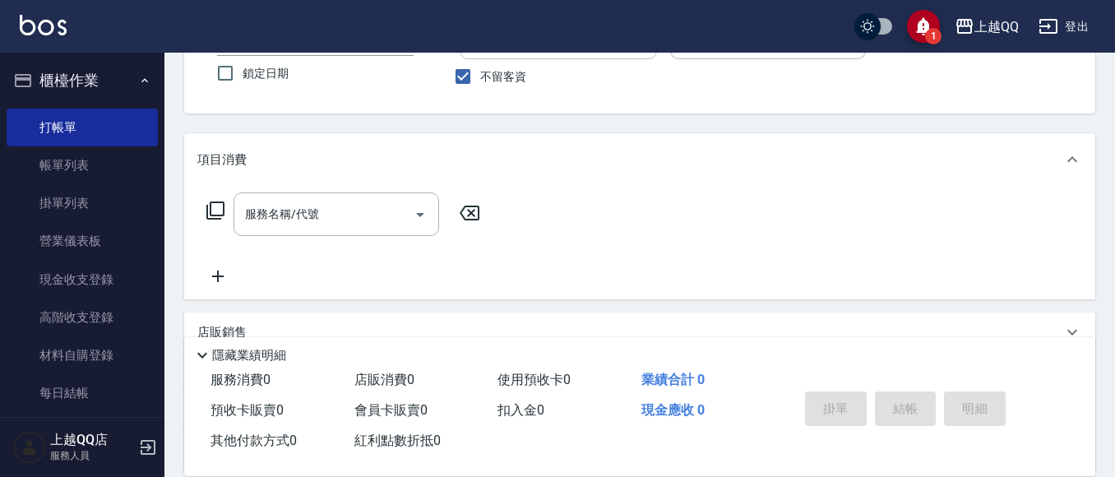
click at [220, 208] on icon at bounding box center [216, 211] width 20 height 20
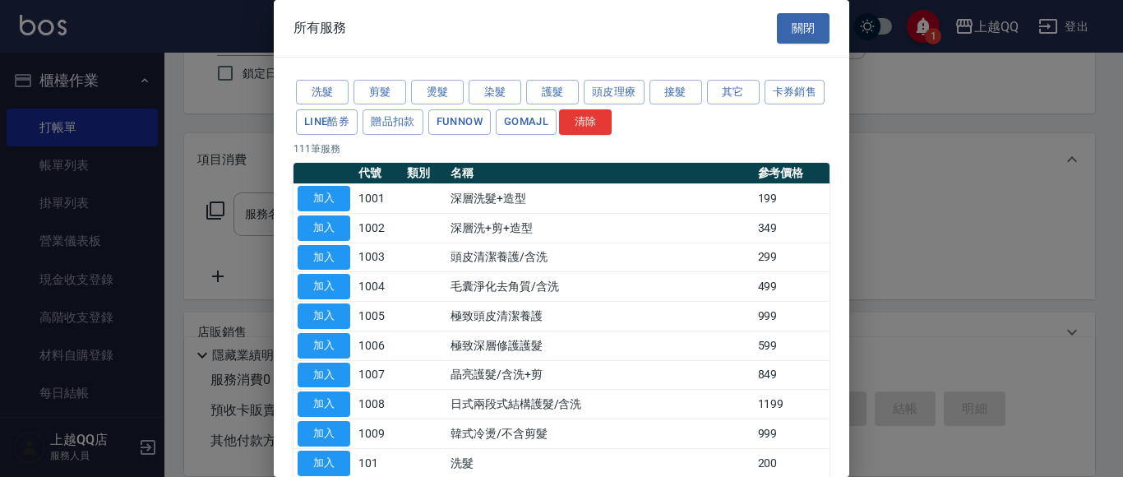
click at [346, 454] on button "加入" at bounding box center [324, 463] width 53 height 25
type input "洗髮(101)"
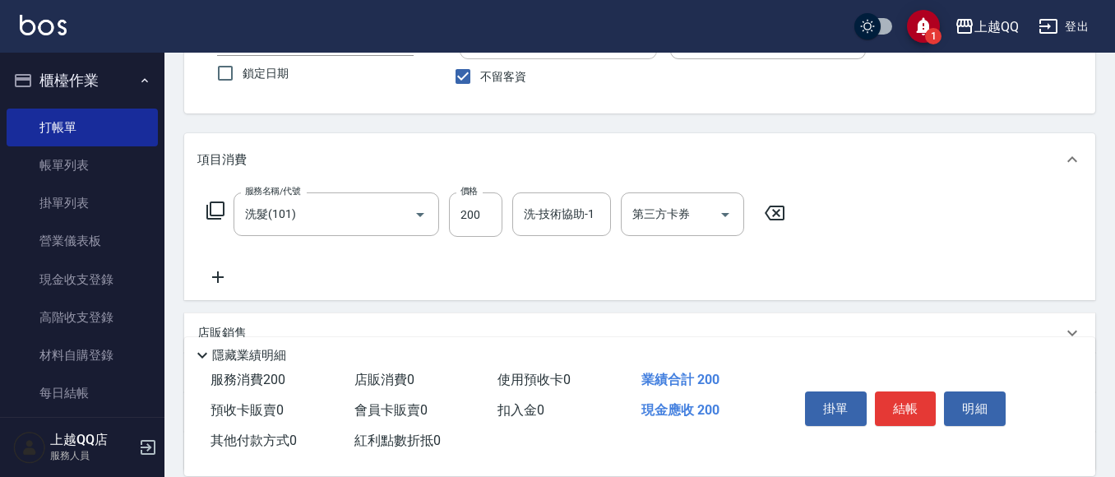
click at [214, 206] on icon at bounding box center [216, 211] width 20 height 20
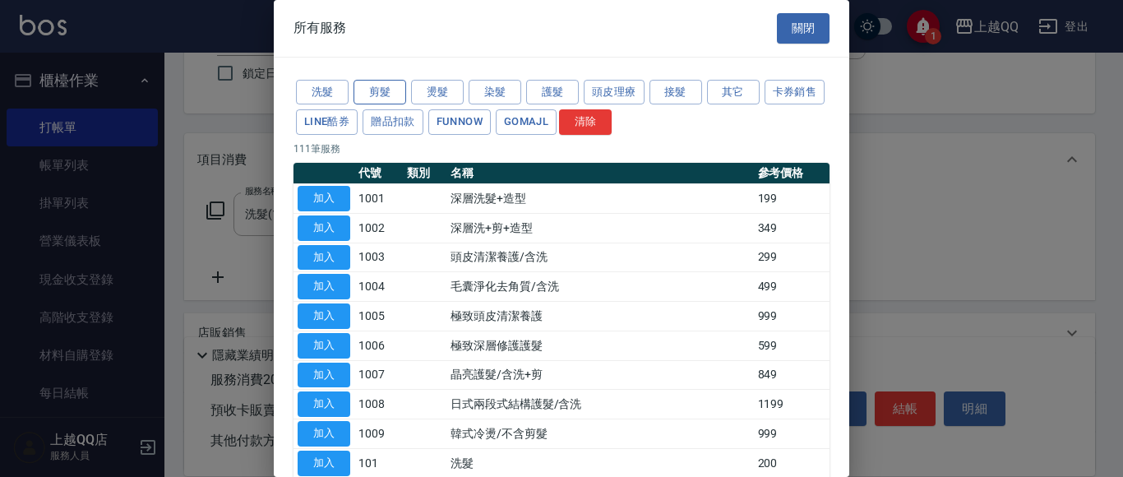
click at [381, 90] on button "剪髮" at bounding box center [380, 92] width 53 height 25
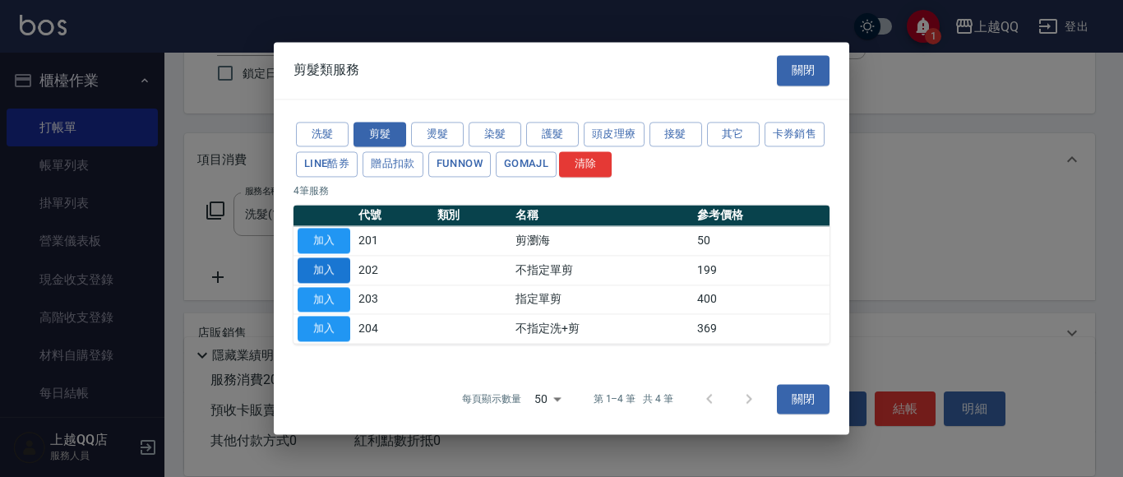
click at [335, 262] on button "加入" at bounding box center [324, 269] width 53 height 25
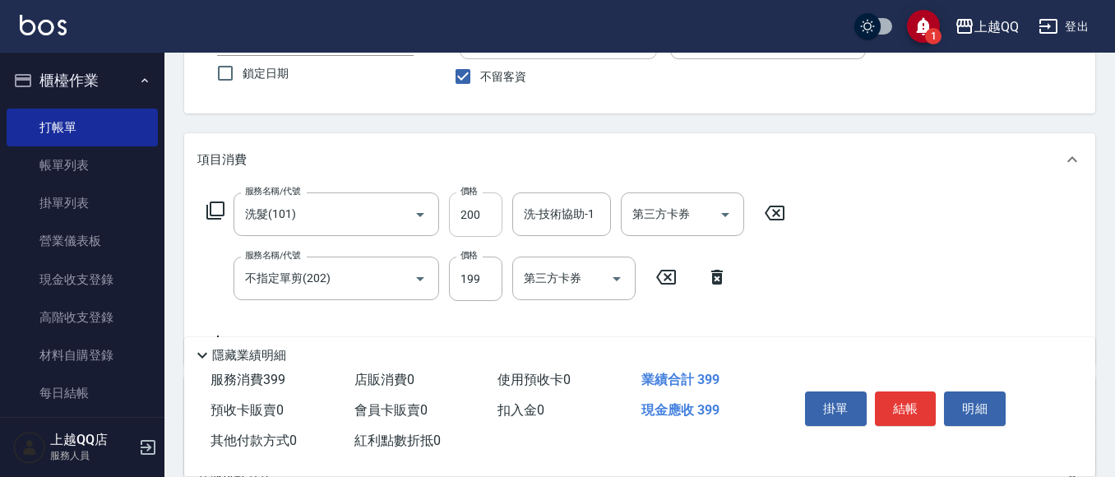
click at [480, 216] on input "200" at bounding box center [475, 214] width 53 height 44
type input "230"
click at [583, 226] on input "洗-技術協助-1" at bounding box center [562, 214] width 84 height 29
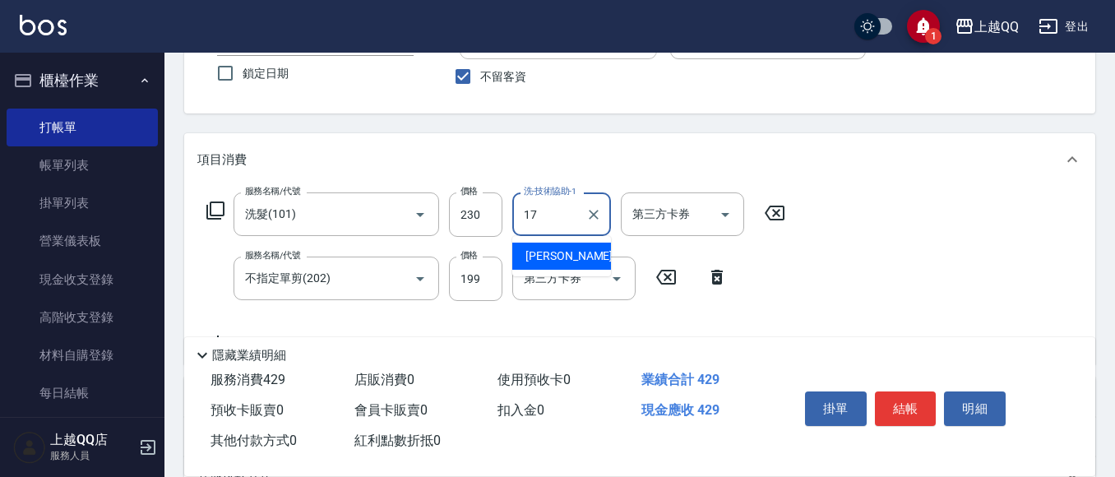
click at [534, 259] on span "心佑 -17" at bounding box center [577, 256] width 104 height 17
type input "心佑-17"
click at [920, 400] on button "結帳" at bounding box center [906, 408] width 62 height 35
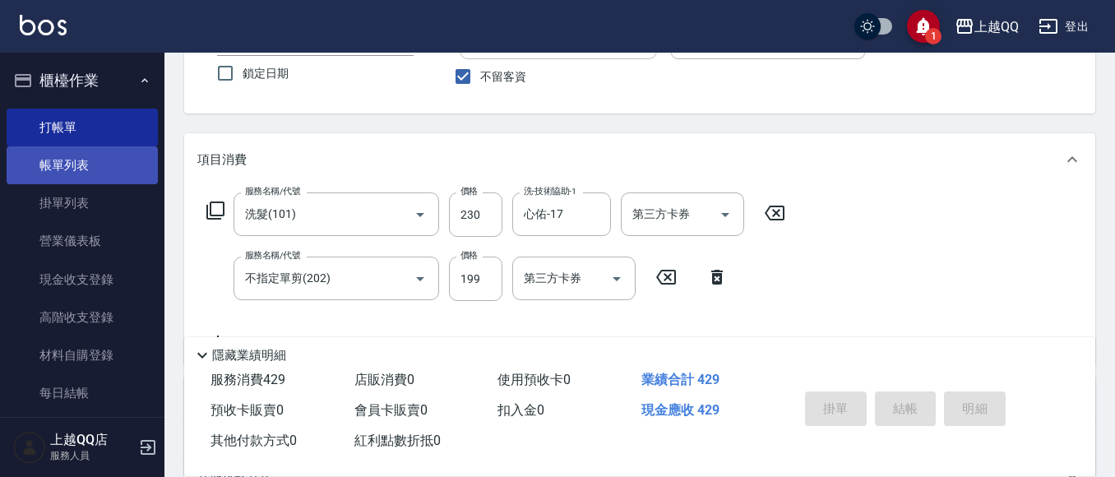
type input "[DATE] 17:53"
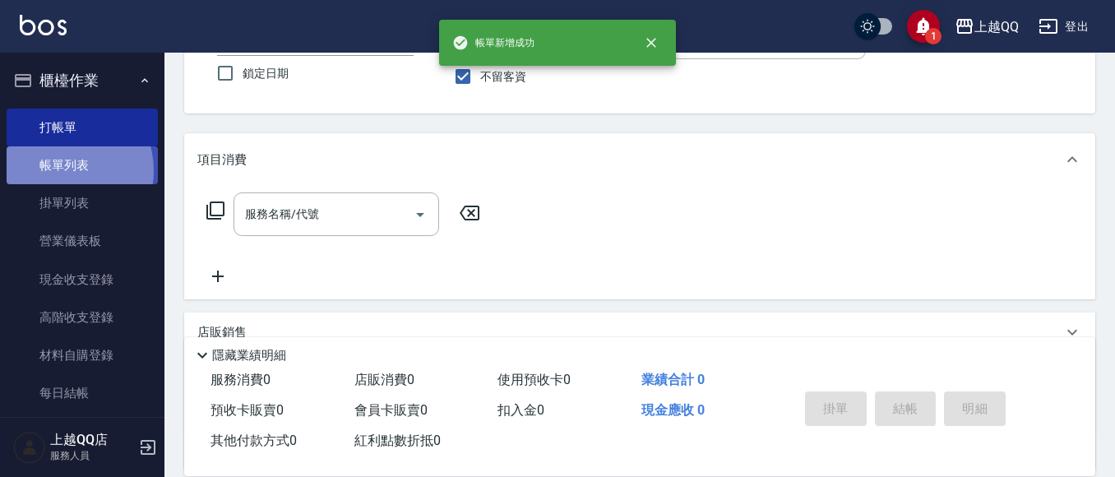
click at [63, 171] on link "帳單列表" at bounding box center [82, 165] width 151 height 38
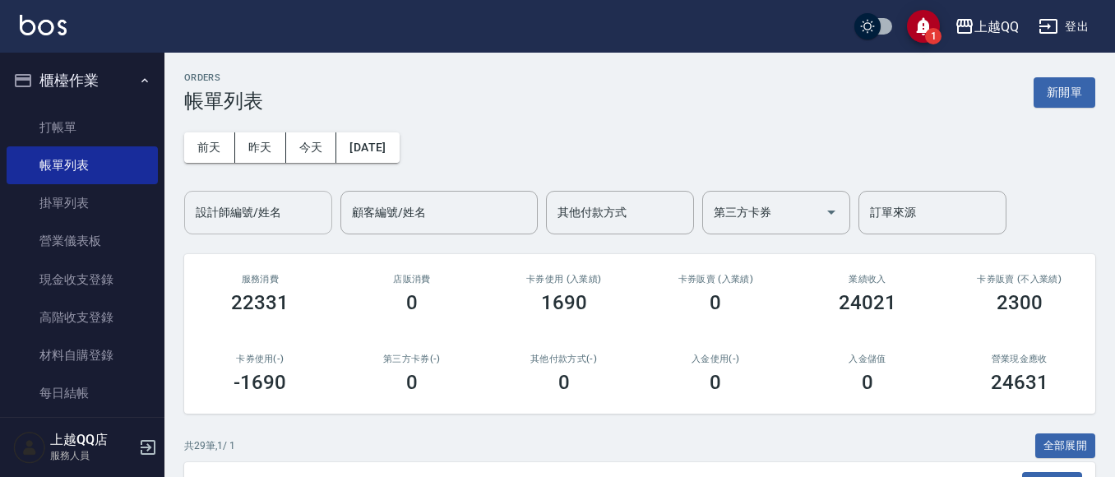
click at [251, 206] on div "設計師編號/姓名 設計師編號/姓名" at bounding box center [258, 213] width 148 height 44
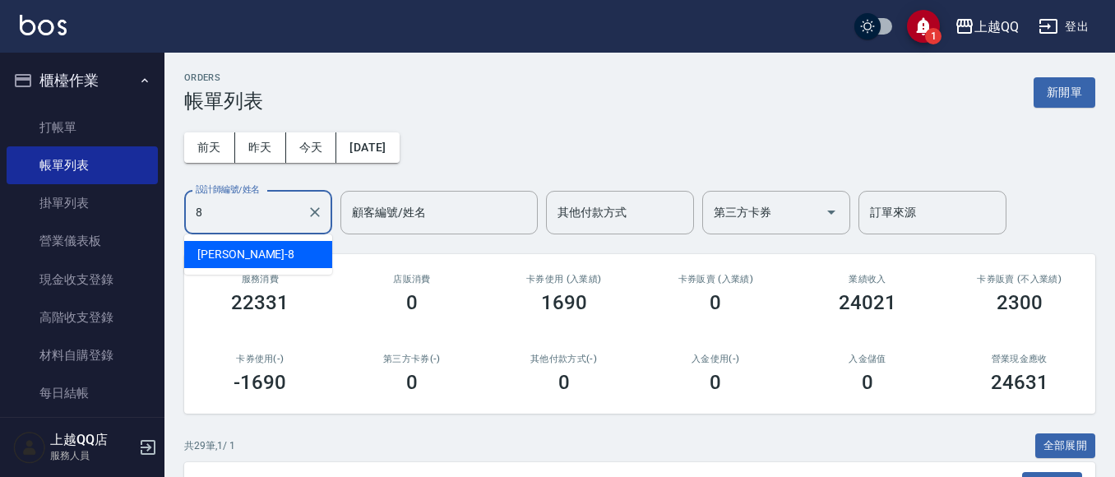
click at [282, 252] on div "[PERSON_NAME] -8" at bounding box center [258, 254] width 148 height 27
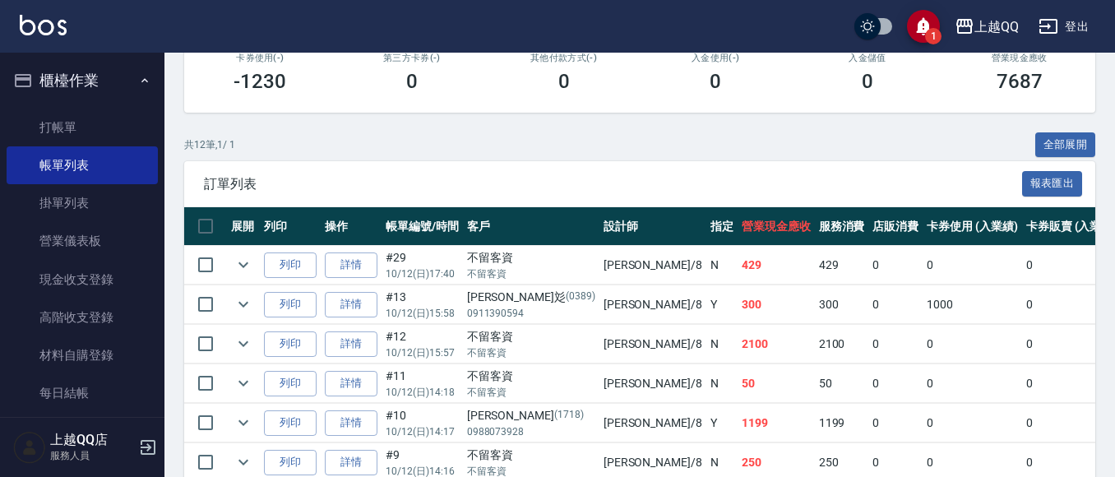
scroll to position [311, 0]
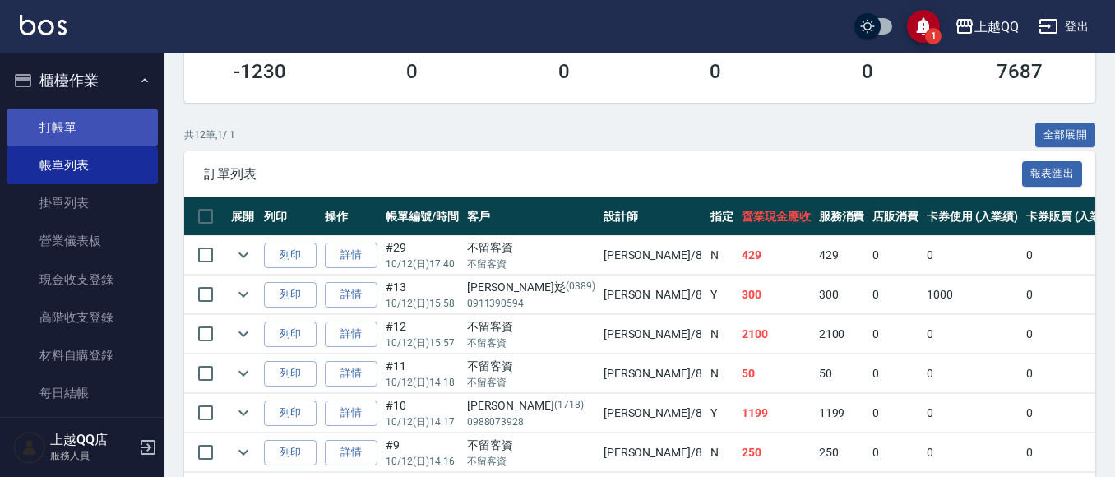
type input "[PERSON_NAME]-8"
click at [60, 122] on link "打帳單" at bounding box center [82, 128] width 151 height 38
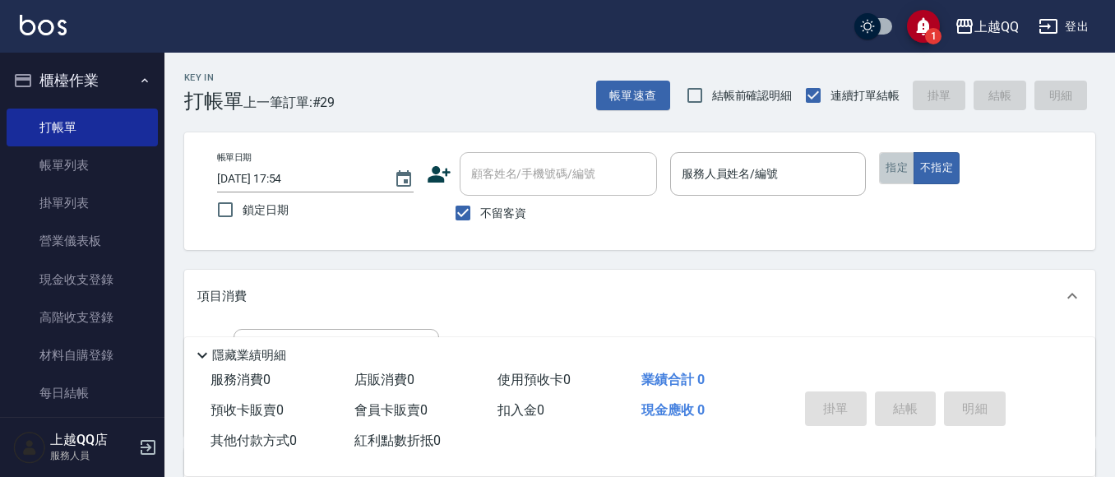
click at [893, 169] on button "指定" at bounding box center [896, 168] width 35 height 32
